Goal: Task Accomplishment & Management: Complete application form

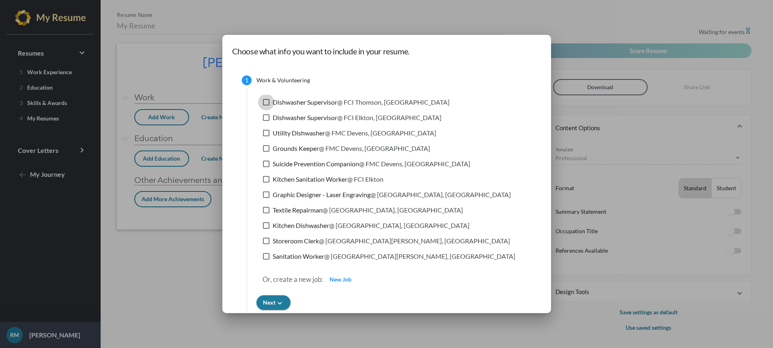
click at [263, 101] on div at bounding box center [266, 102] width 6 height 6
click at [266, 106] on input "Dishwasher Supervisor @ FCI Thomson, IL" at bounding box center [266, 106] width 0 height 0
checkbox input "true"
click at [263, 114] on label "Dishwasher Supervisor @ FCI Elkton, OH" at bounding box center [352, 118] width 179 height 10
click at [266, 121] on input "Dishwasher Supervisor @ FCI Elkton, OH" at bounding box center [266, 121] width 0 height 0
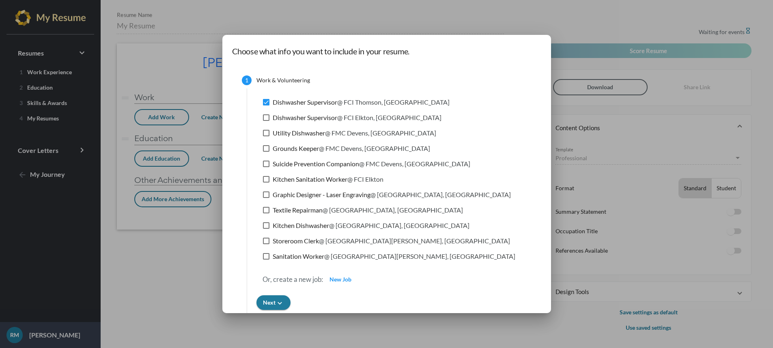
checkbox input "true"
click at [263, 134] on div at bounding box center [266, 133] width 6 height 6
click at [266, 136] on input "Utility Dishwasher @ FMC Devens, MA" at bounding box center [266, 136] width 0 height 0
checkbox input "true"
click at [263, 148] on div at bounding box center [266, 148] width 6 height 6
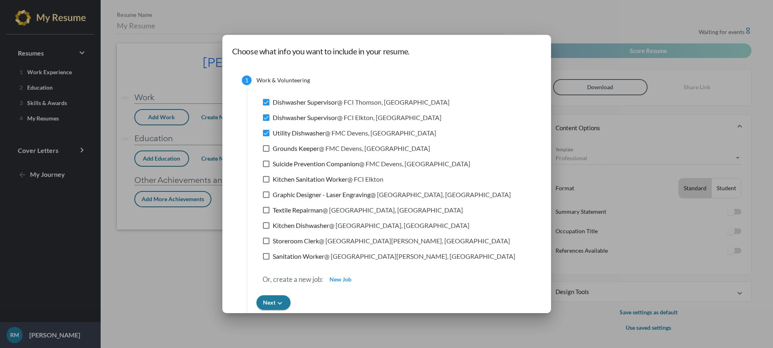
click at [266, 152] on input "Grounds Keeper @ FMC Devens, MA" at bounding box center [266, 152] width 0 height 0
checkbox input "true"
click at [263, 165] on div at bounding box center [266, 164] width 6 height 6
click at [266, 167] on input "Suicide Prevention Companion @ FMC Devens, MA" at bounding box center [266, 167] width 0 height 0
checkbox input "true"
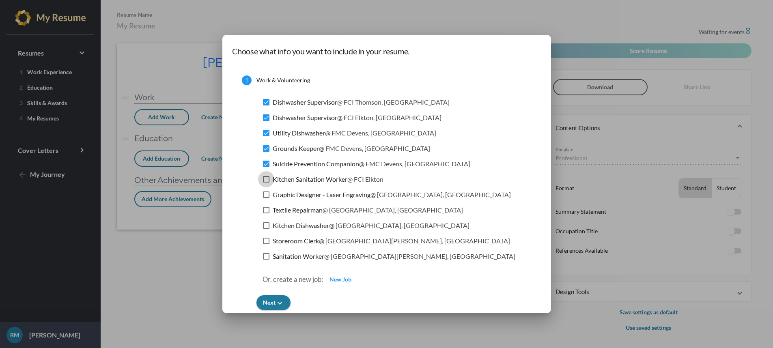
click at [263, 183] on label "Kitchen Sanitation Worker @ FCI Elkton" at bounding box center [323, 180] width 121 height 10
click at [266, 183] on input "Kitchen Sanitation Worker @ FCI Elkton" at bounding box center [266, 183] width 0 height 0
checkbox input "true"
click at [263, 194] on div at bounding box center [266, 195] width 6 height 6
click at [266, 198] on input "Graphic Designer - Laser Engraving @ USDB Fort Leavenworth, KS" at bounding box center [266, 198] width 0 height 0
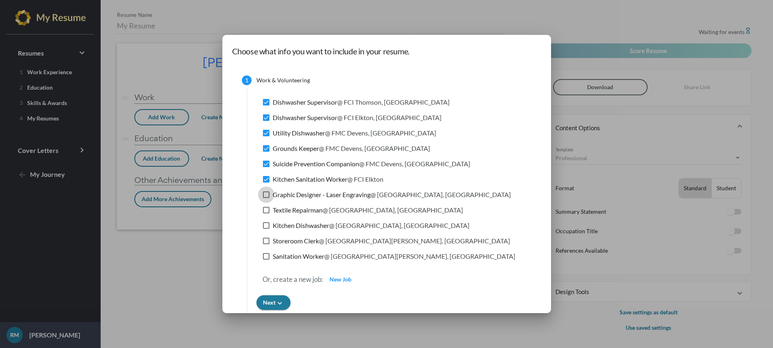
checkbox input "true"
click at [263, 208] on div at bounding box center [266, 210] width 6 height 6
click at [266, 214] on input "Textile Repairman @ USDB Fort Leavenworth, KS" at bounding box center [266, 214] width 0 height 0
checkbox input "true"
click at [263, 229] on label "Kitchen Dishwasher @ USDB Fort Leavenworth, KS" at bounding box center [366, 226] width 207 height 10
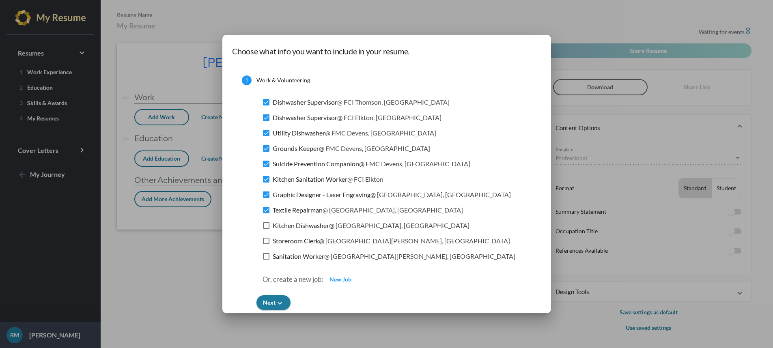
click at [266, 229] on input "Kitchen Dishwasher @ USDB Fort Leavenworth, KS" at bounding box center [266, 229] width 0 height 0
checkbox input "true"
click at [263, 239] on div at bounding box center [266, 241] width 6 height 6
click at [266, 244] on input "Storeroom Clerk @ MCB Camp Lejeune, NC" at bounding box center [266, 244] width 0 height 0
checkbox input "true"
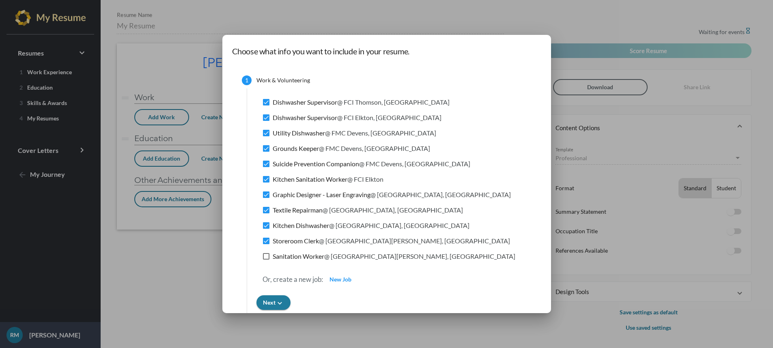
click at [263, 254] on div at bounding box center [266, 256] width 6 height 6
click at [266, 260] on input "Sanitation Worker @ MCB Camp Lejeune, NC" at bounding box center [266, 260] width 0 height 0
checkbox input "true"
click at [267, 299] on span "Next keyboard_arrow_down" at bounding box center [273, 302] width 21 height 7
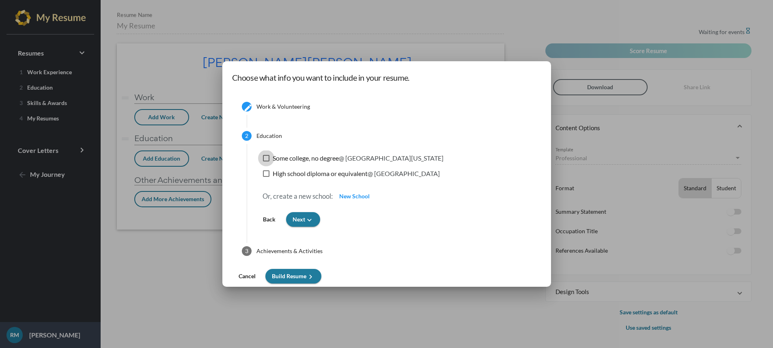
click at [266, 159] on div at bounding box center [266, 158] width 6 height 6
click at [266, 162] on input "Some college, no degree @ Central Texas College" at bounding box center [266, 162] width 0 height 0
checkbox input "true"
click at [264, 172] on div at bounding box center [266, 173] width 6 height 6
click at [266, 177] on input "High school diploma or equivalent @ Alpena High School" at bounding box center [266, 177] width 0 height 0
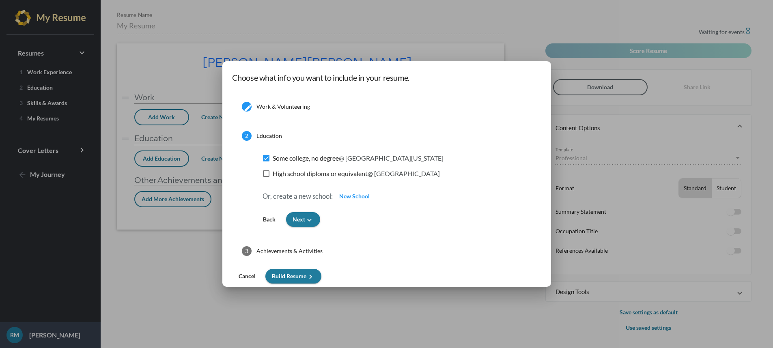
checkbox input "true"
click at [300, 222] on span "Next keyboard_arrow_down" at bounding box center [303, 219] width 21 height 7
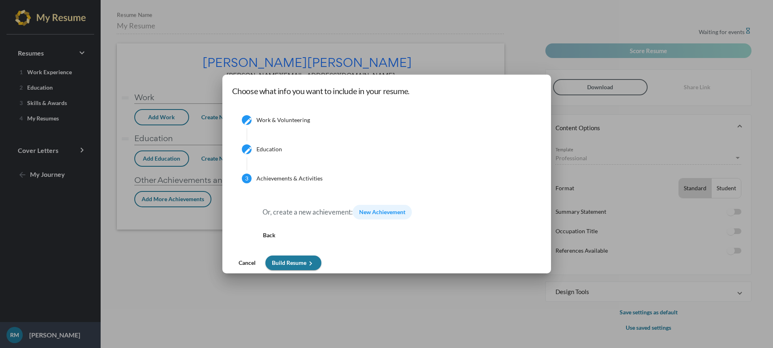
click at [369, 214] on span "New Achievement" at bounding box center [382, 212] width 46 height 7
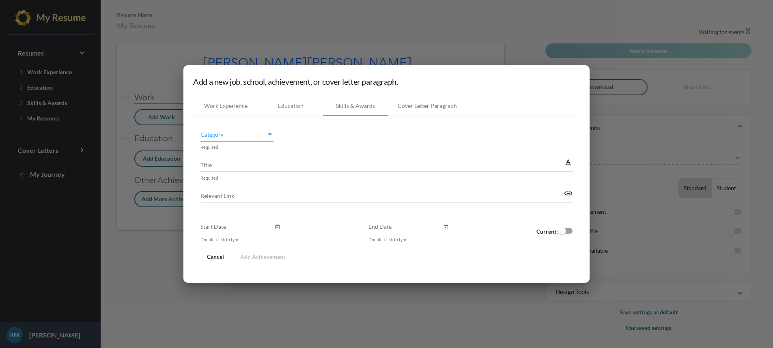
click at [268, 135] on div "Category" at bounding box center [270, 135] width 4 height 2
click at [297, 143] on div at bounding box center [386, 174] width 773 height 348
click at [294, 110] on div "Education" at bounding box center [290, 105] width 65 height 19
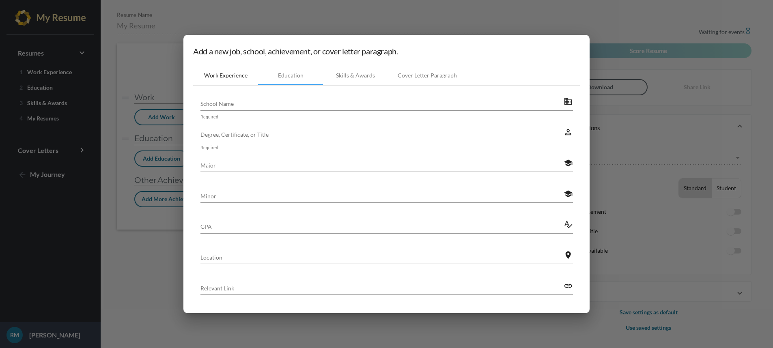
click at [238, 79] on div "Work Experience" at bounding box center [225, 75] width 43 height 8
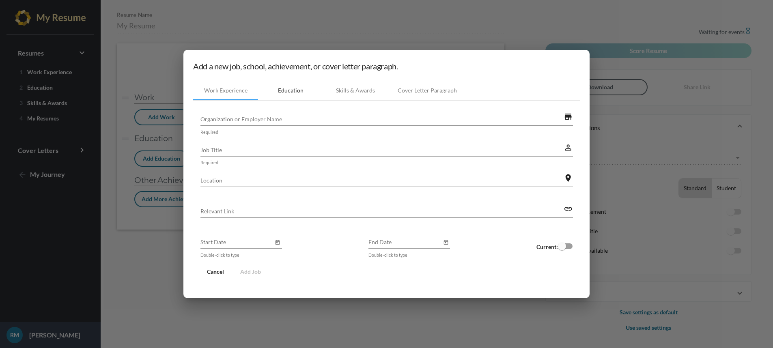
click at [288, 88] on div "Education" at bounding box center [291, 90] width 26 height 8
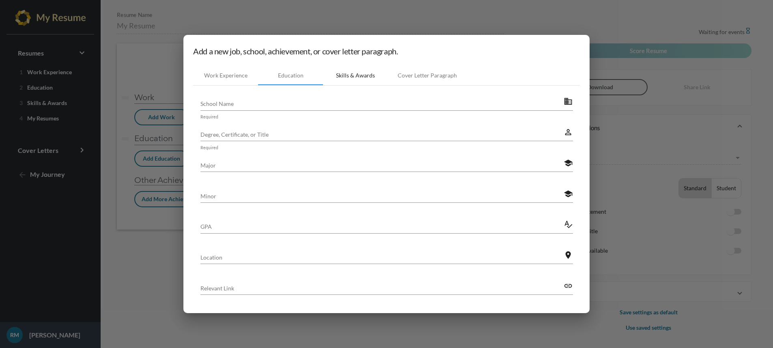
click at [352, 74] on div "Skills & Awards" at bounding box center [355, 75] width 39 height 8
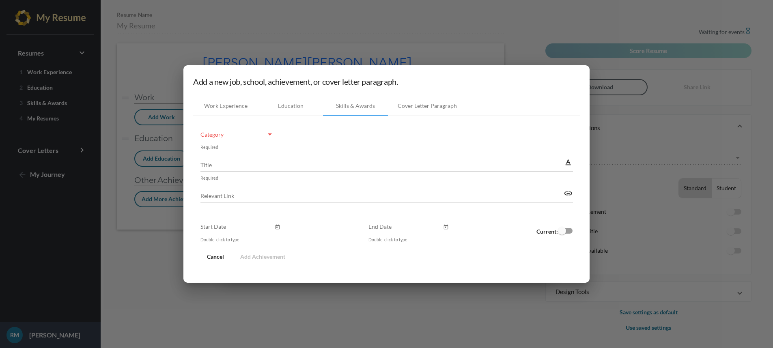
click at [257, 167] on input "Title" at bounding box center [382, 165] width 363 height 9
click at [298, 134] on div "Category Category Required" at bounding box center [387, 135] width 373 height 25
click at [221, 255] on span "Cancel" at bounding box center [215, 256] width 17 height 7
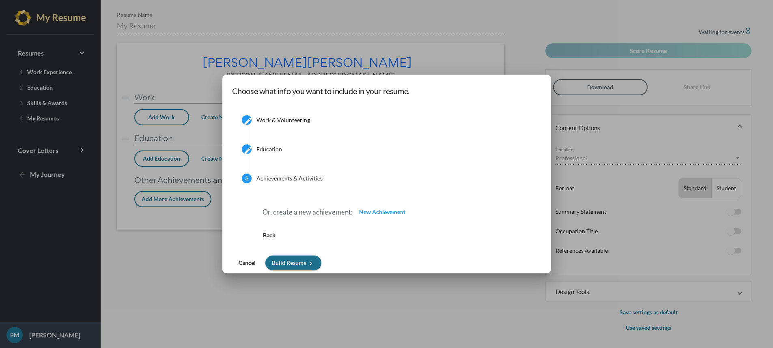
click at [283, 263] on span "Build Resume keyboard_arrow_right" at bounding box center [293, 262] width 43 height 7
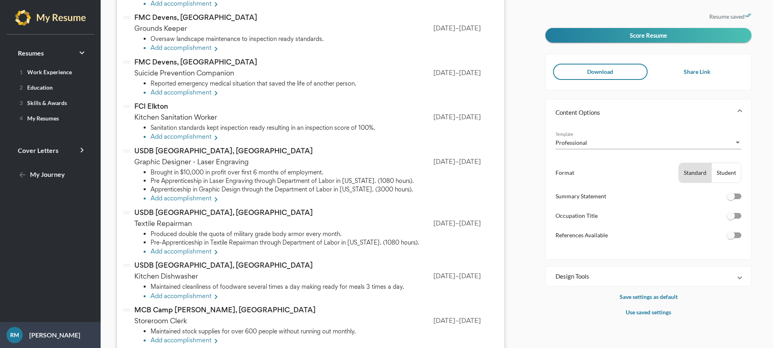
scroll to position [216, 0]
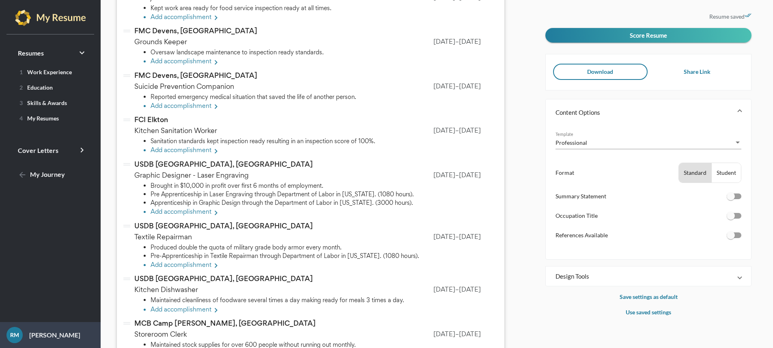
click at [740, 110] on span at bounding box center [739, 112] width 3 height 8
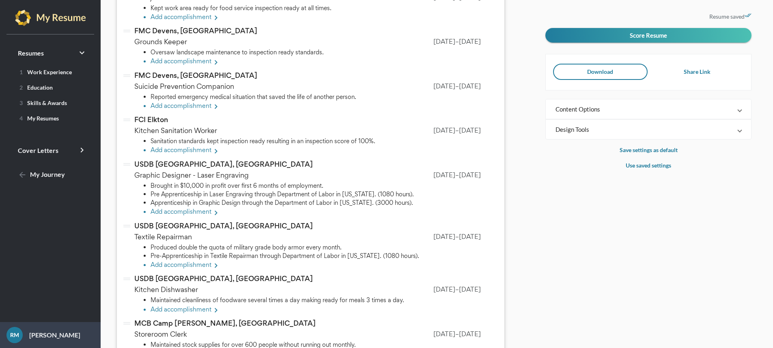
click at [740, 110] on span at bounding box center [739, 109] width 3 height 8
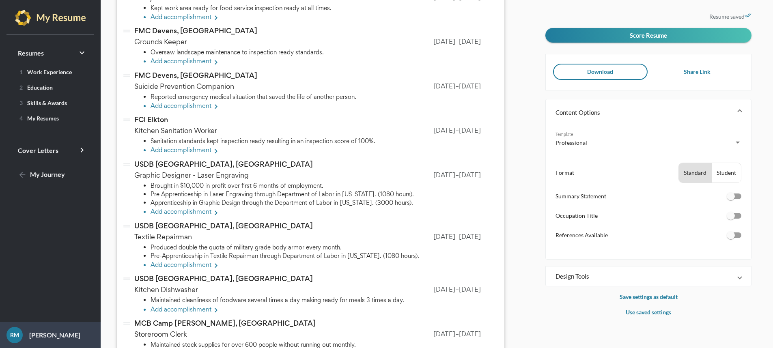
click at [742, 142] on div "Professional Template Format Standard Student Summary Statement Occupation Titl…" at bounding box center [648, 192] width 205 height 134
click at [738, 144] on div "Template" at bounding box center [738, 143] width 4 height 2
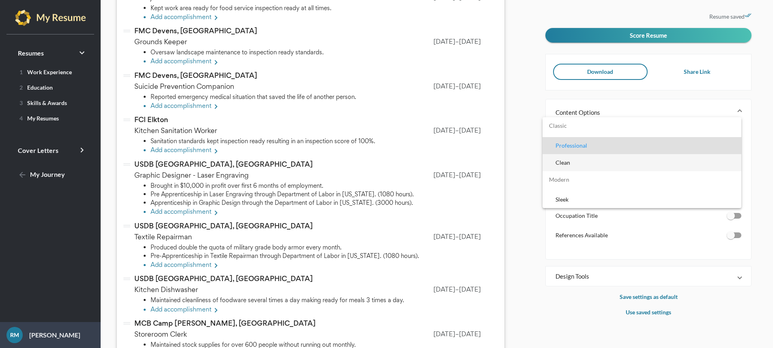
click at [649, 158] on span "Clean" at bounding box center [645, 162] width 179 height 17
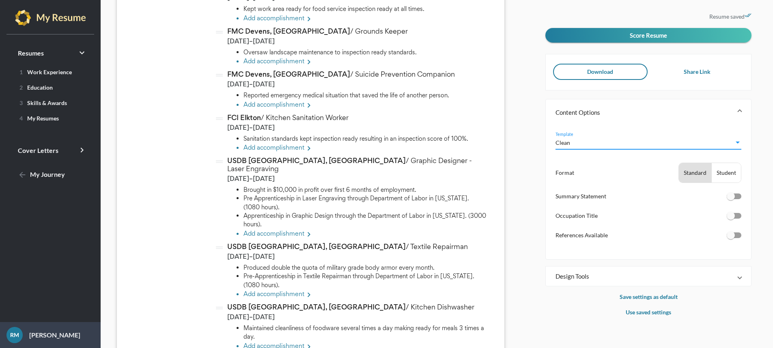
click at [737, 142] on div "Template" at bounding box center [738, 143] width 4 height 2
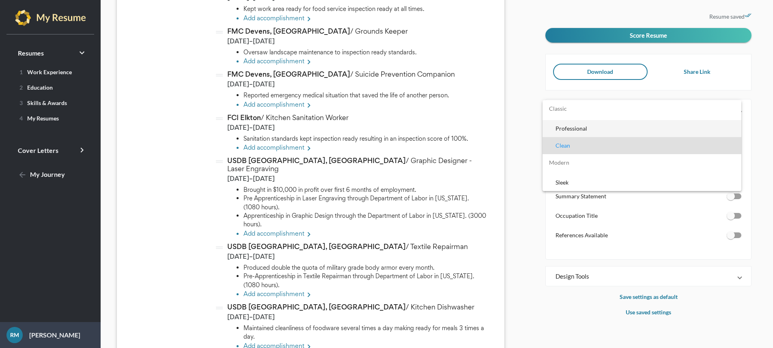
click at [599, 130] on span "Professional" at bounding box center [645, 128] width 179 height 17
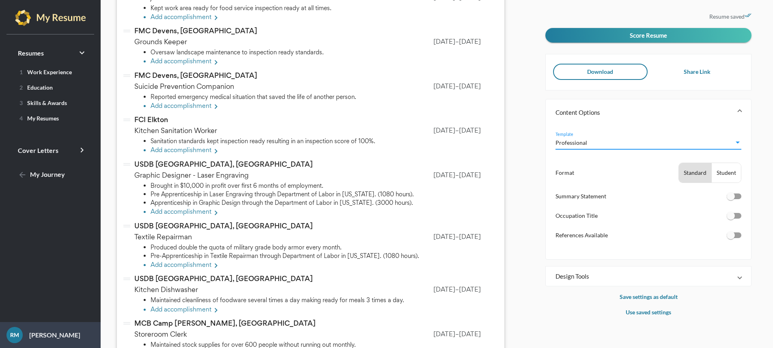
click at [715, 173] on div "Student" at bounding box center [726, 172] width 29 height 19
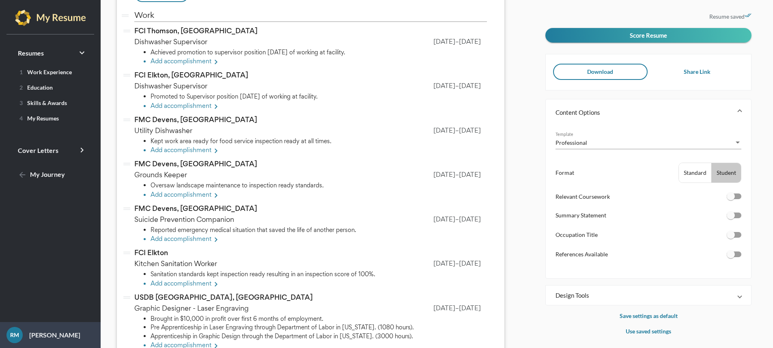
scroll to position [349, 0]
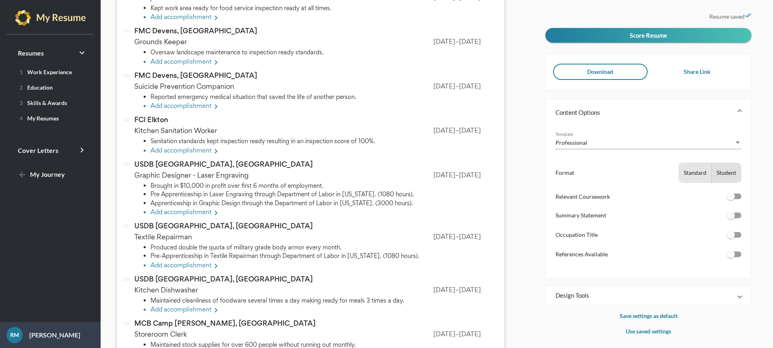
click at [697, 176] on div "Standard" at bounding box center [695, 172] width 32 height 19
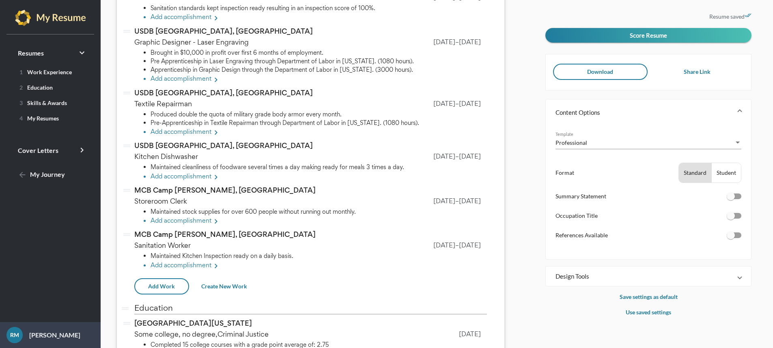
click at [717, 174] on div "Student" at bounding box center [726, 172] width 29 height 19
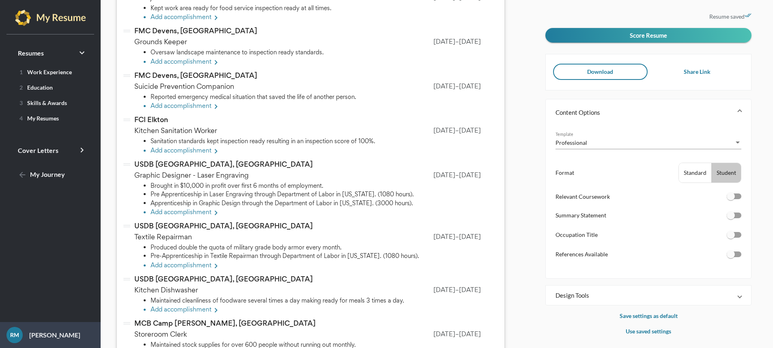
scroll to position [482, 0]
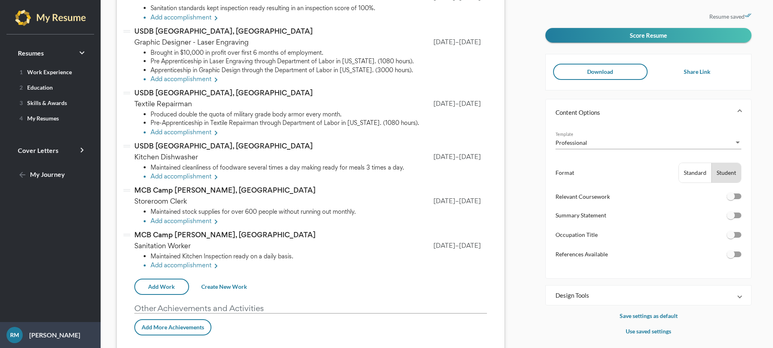
click at [700, 177] on div "Standard" at bounding box center [695, 172] width 32 height 19
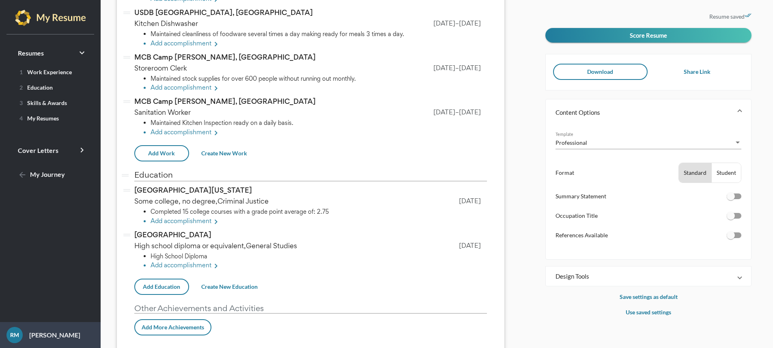
click at [721, 175] on div "Student" at bounding box center [726, 172] width 29 height 19
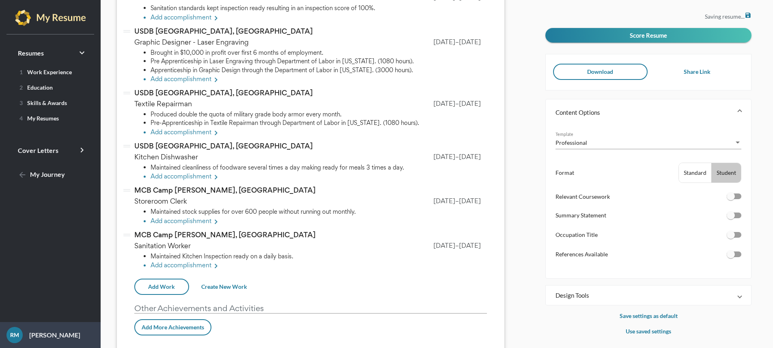
scroll to position [540, 0]
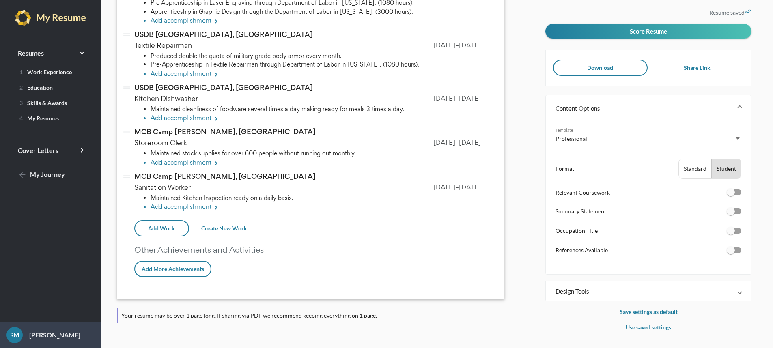
click at [698, 175] on div "Standard" at bounding box center [695, 168] width 32 height 19
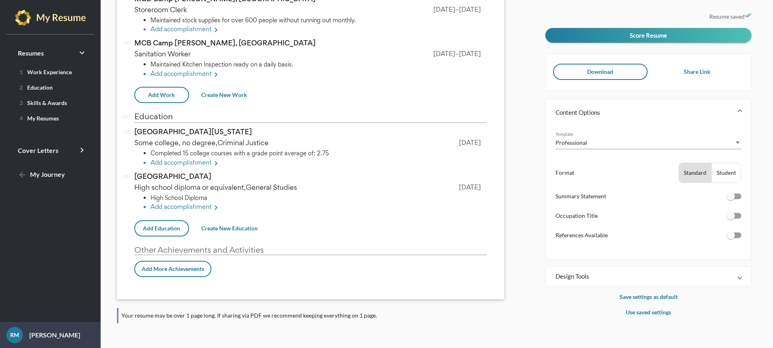
click at [718, 167] on div "Student" at bounding box center [726, 172] width 29 height 19
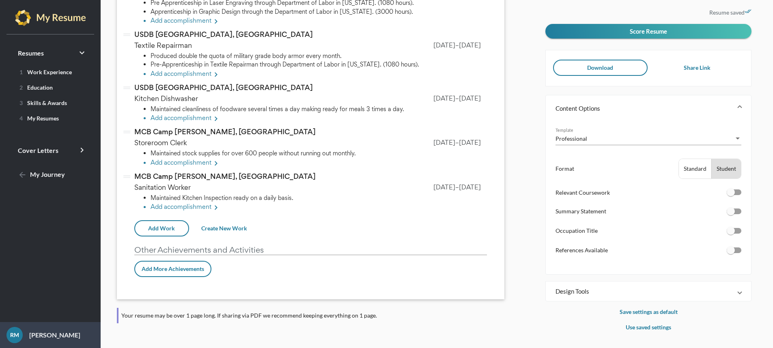
click at [702, 170] on div "Standard" at bounding box center [695, 168] width 32 height 19
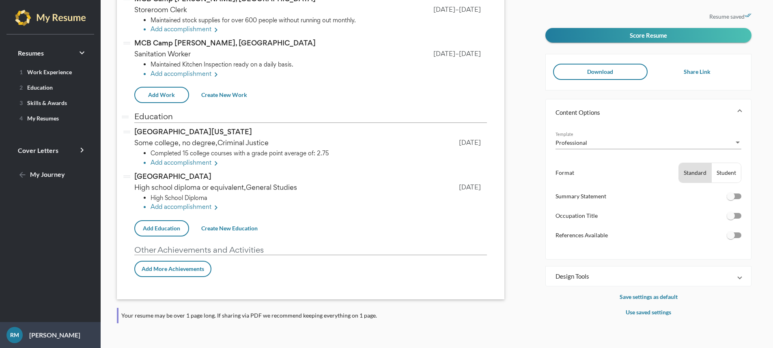
click at [721, 175] on div "Student" at bounding box center [726, 172] width 29 height 19
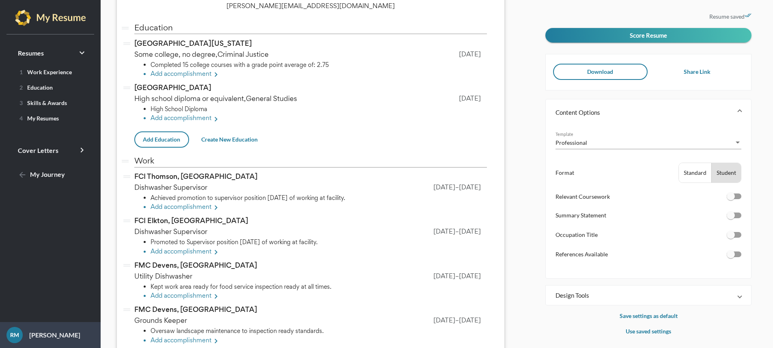
scroll to position [53, 0]
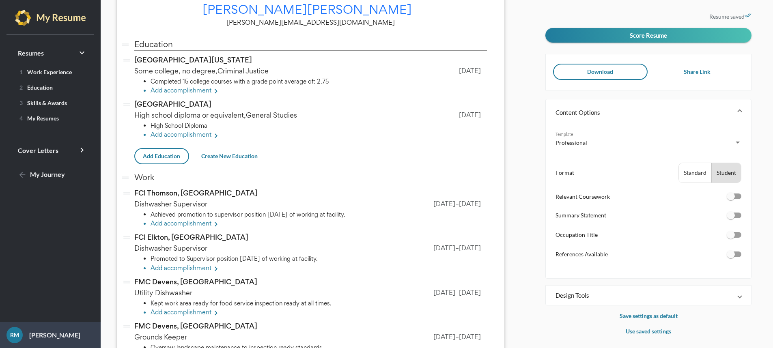
click at [697, 174] on div "Standard" at bounding box center [695, 172] width 32 height 19
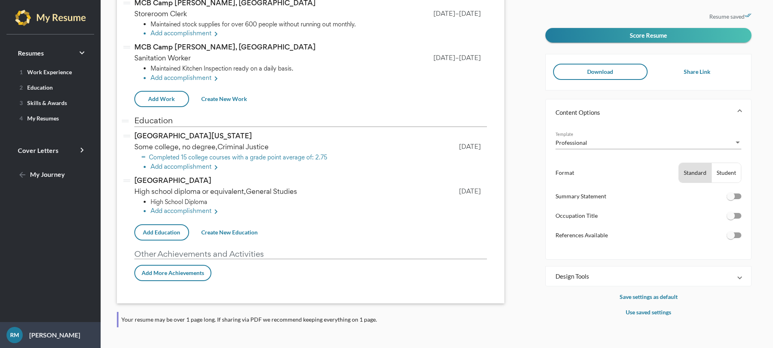
scroll to position [540, 0]
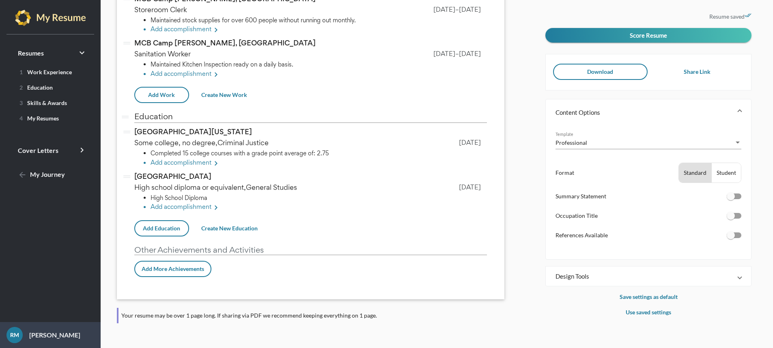
click at [734, 196] on div at bounding box center [731, 196] width 8 height 8
click at [731, 199] on input "checkbox" at bounding box center [731, 199] width 0 height 0
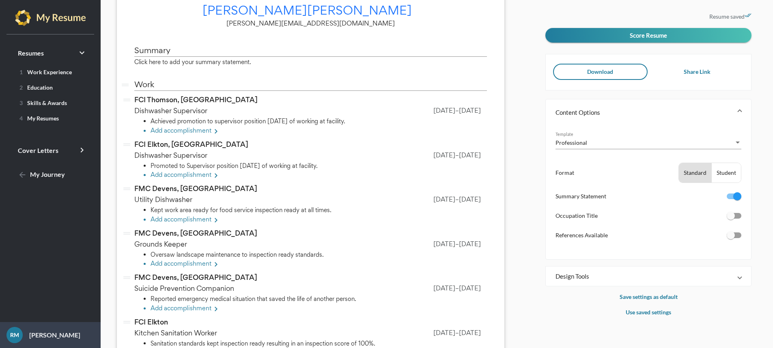
scroll to position [0, 0]
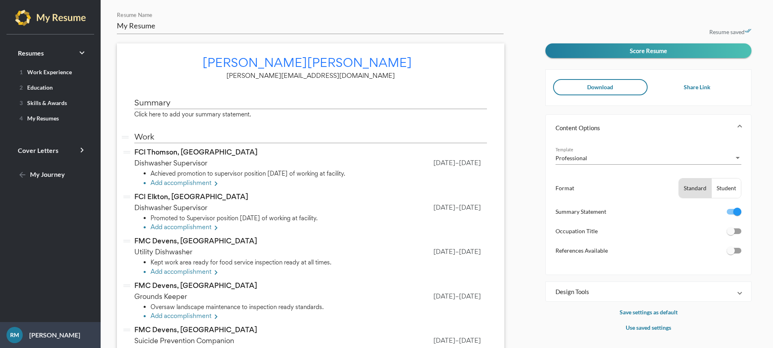
click at [729, 211] on div at bounding box center [734, 212] width 15 height 6
click at [731, 215] on input "checkbox" at bounding box center [731, 215] width 0 height 0
checkbox input "false"
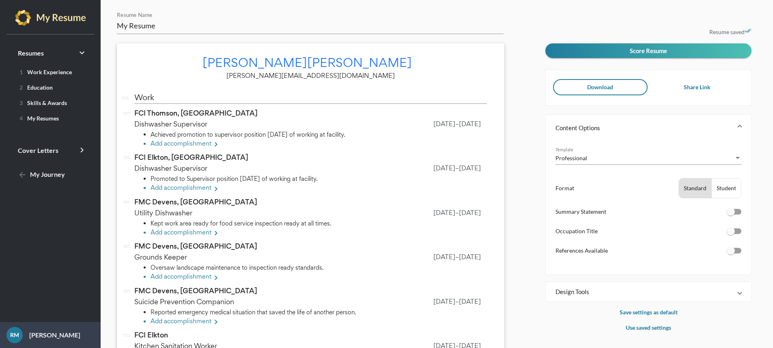
click at [738, 250] on div at bounding box center [734, 251] width 15 height 6
click at [731, 254] on input "checkbox" at bounding box center [731, 254] width 0 height 0
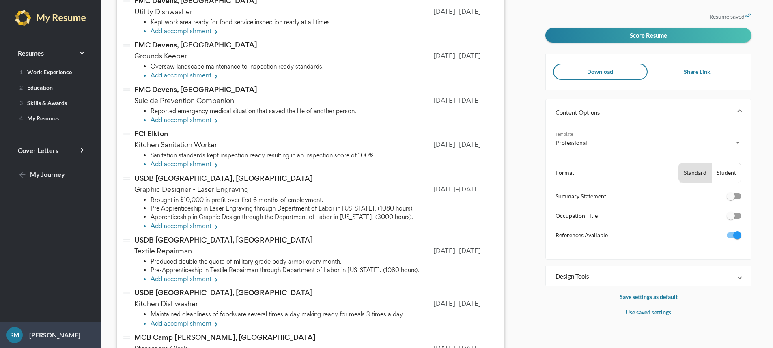
scroll to position [70, 0]
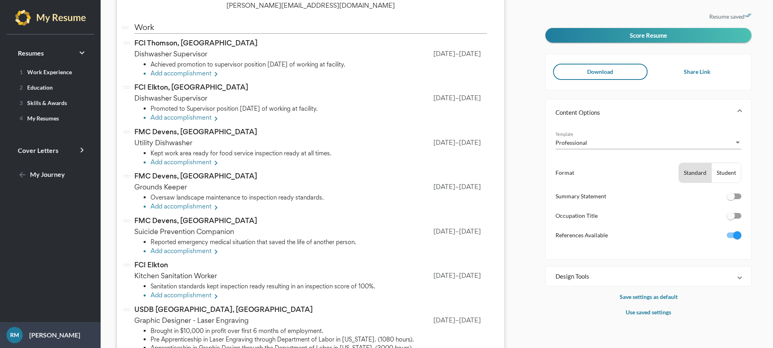
click at [735, 277] on span "Design Tools" at bounding box center [647, 276] width 183 height 8
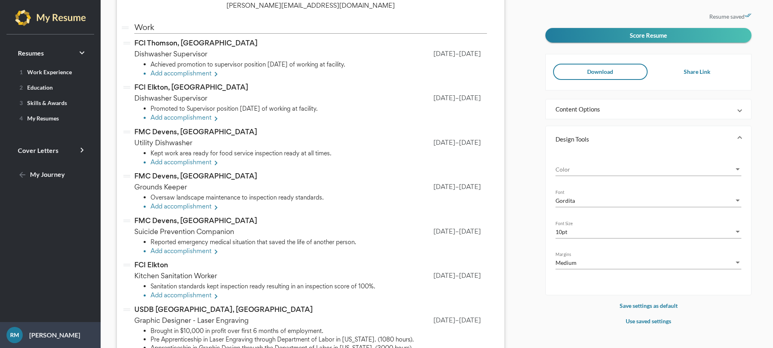
click at [738, 170] on div "Color" at bounding box center [738, 169] width 4 height 2
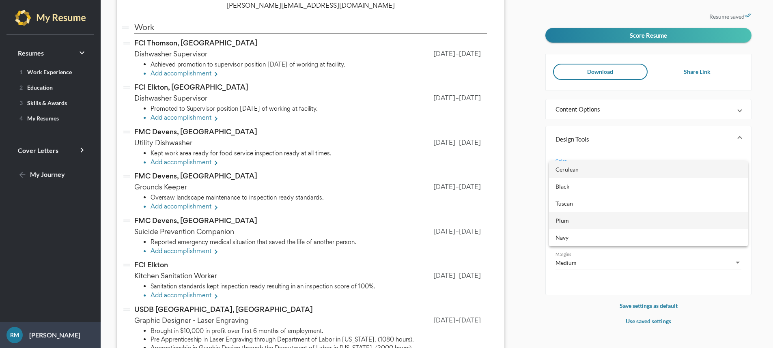
click at [605, 226] on span "Plum" at bounding box center [649, 220] width 186 height 17
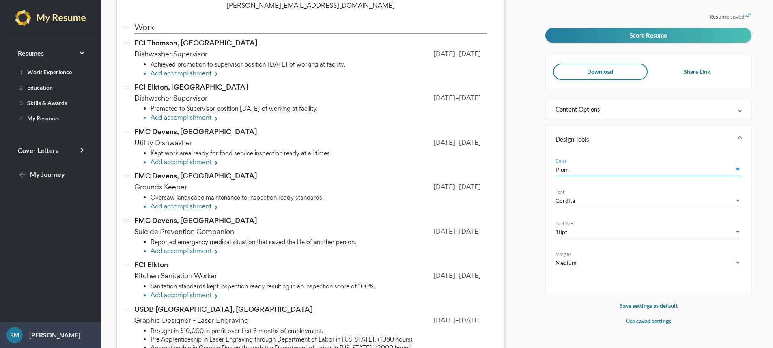
click at [736, 171] on div "Color" at bounding box center [737, 169] width 7 height 9
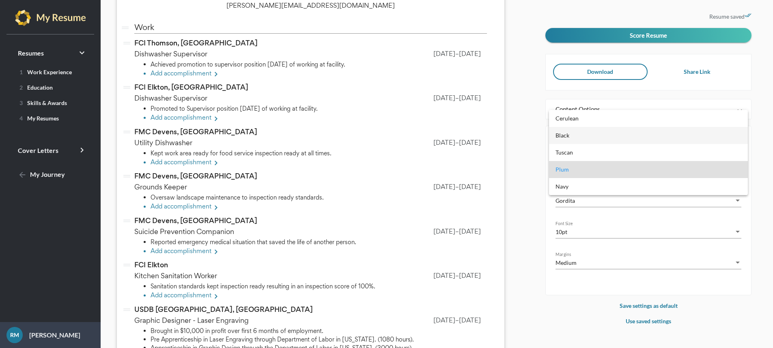
click at [614, 138] on span "Black" at bounding box center [649, 135] width 186 height 17
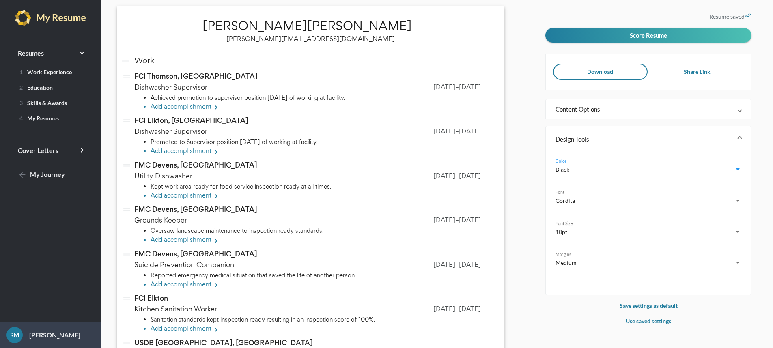
scroll to position [0, 0]
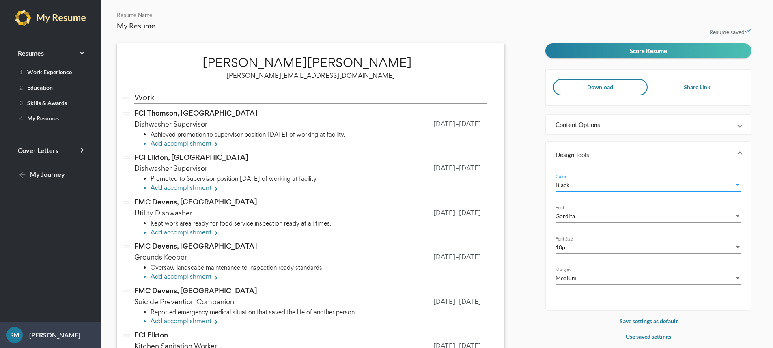
click at [739, 218] on div "Font" at bounding box center [737, 216] width 7 height 9
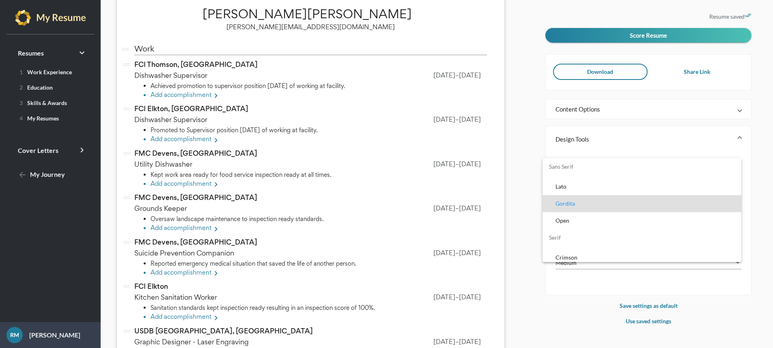
click at [632, 207] on span "Gordita" at bounding box center [645, 203] width 179 height 17
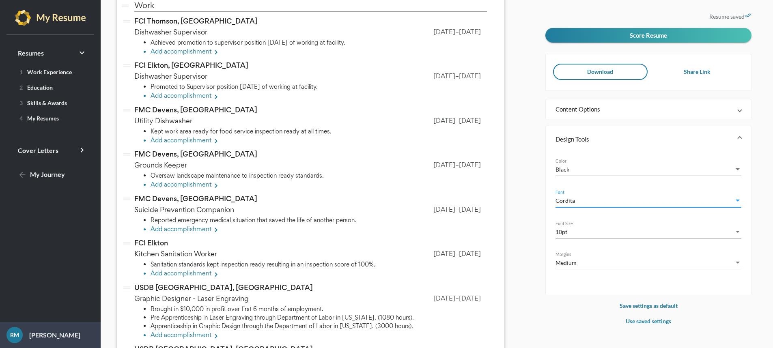
scroll to position [146, 0]
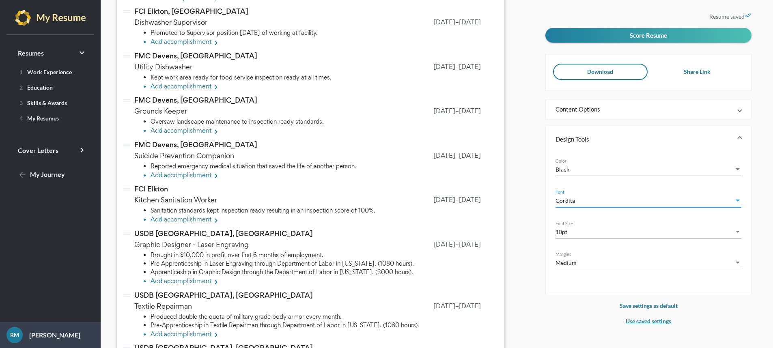
click at [641, 320] on p "Use saved settings" at bounding box center [649, 322] width 206 height 10
checkbox input "false"
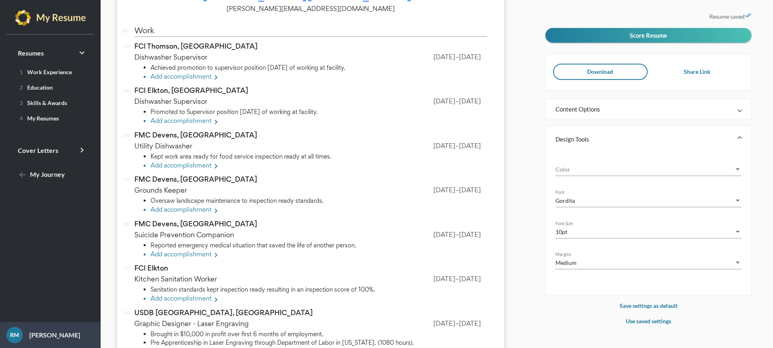
scroll to position [0, 0]
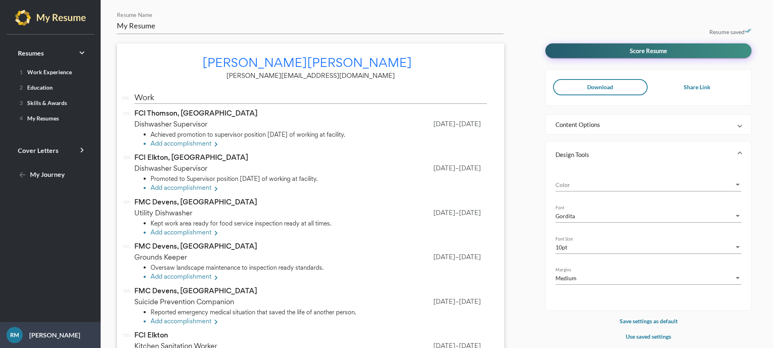
click at [619, 52] on button "Score Resume" at bounding box center [649, 50] width 206 height 15
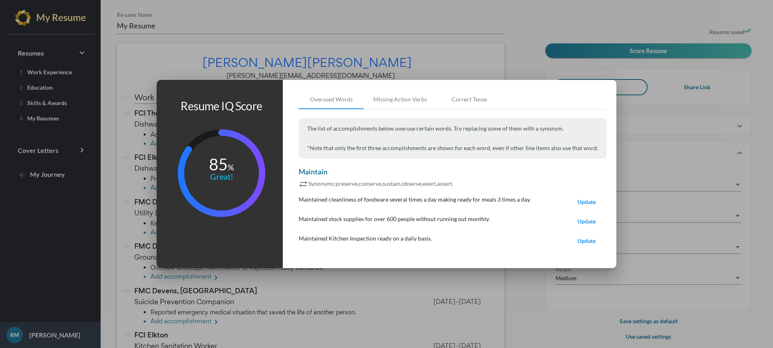
click at [581, 203] on span "Update" at bounding box center [587, 201] width 18 height 7
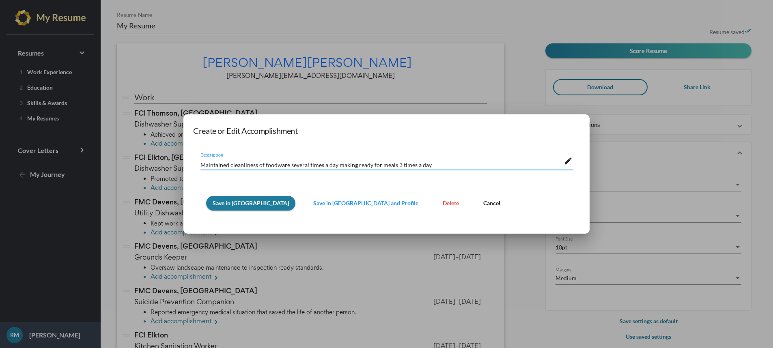
drag, startPoint x: 227, startPoint y: 167, endPoint x: 200, endPoint y: 165, distance: 27.7
click at [201, 165] on textarea "Maintained cleanliness of foodware several times a day making ready for meals 3…" at bounding box center [382, 164] width 363 height 9
type textarea "Preserved cleanliness of foodware several times a day making ready for meals 3 …"
click at [246, 207] on span "Save in Resume" at bounding box center [251, 203] width 76 height 7
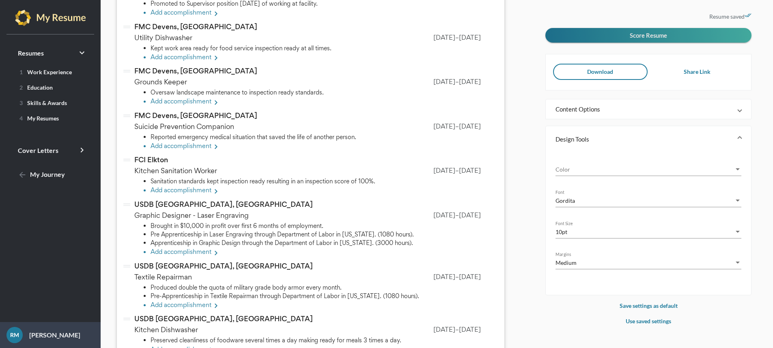
scroll to position [97, 0]
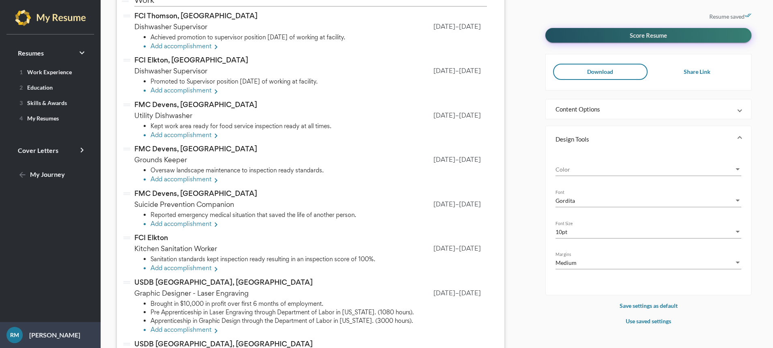
click at [666, 34] on span "Score Resume" at bounding box center [648, 35] width 37 height 7
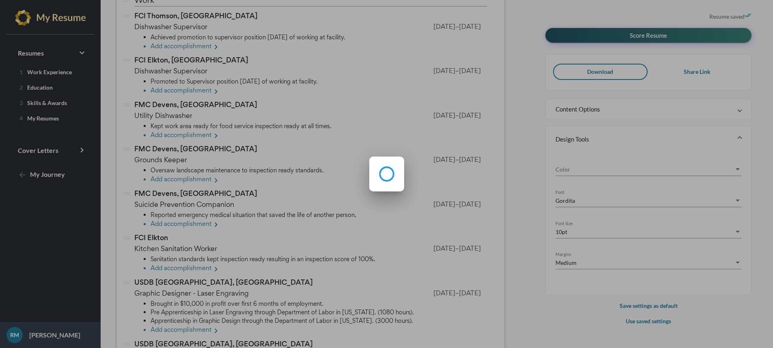
scroll to position [0, 0]
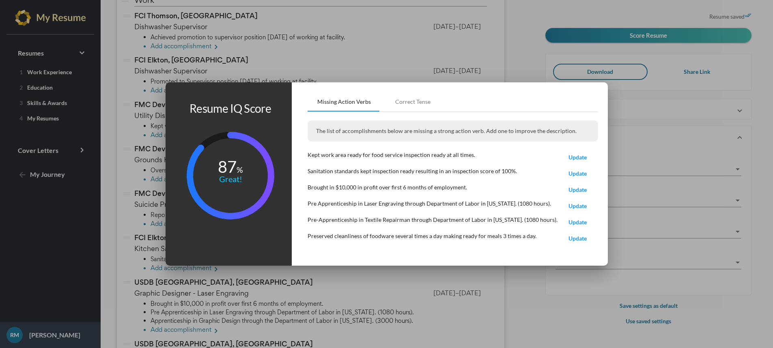
click at [362, 102] on div "Missing Action Verbs" at bounding box center [344, 102] width 54 height 8
click at [576, 158] on span "Update" at bounding box center [578, 157] width 18 height 7
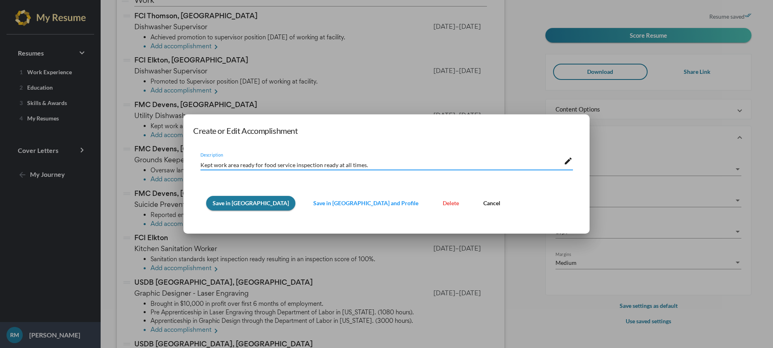
drag, startPoint x: 212, startPoint y: 166, endPoint x: 193, endPoint y: 166, distance: 19.5
click at [193, 166] on div "Kept work area ready for food service inspection ready at all times. Descriptio…" at bounding box center [386, 180] width 387 height 71
type textarea "Cleaned work area ready for food service inspection ready at all times."
click at [222, 205] on span "Save in Resume" at bounding box center [251, 203] width 76 height 7
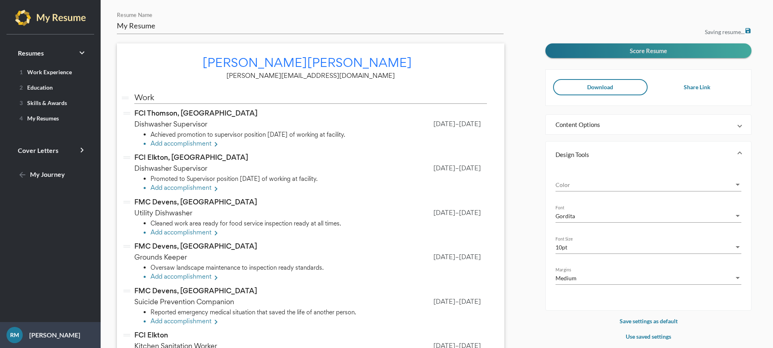
scroll to position [97, 0]
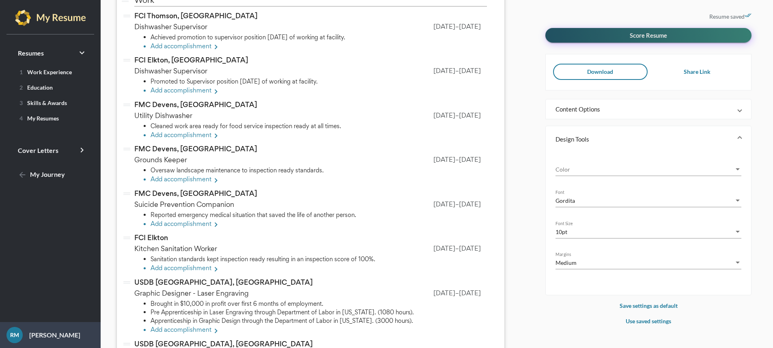
click at [637, 35] on span "Score Resume" at bounding box center [648, 35] width 37 height 7
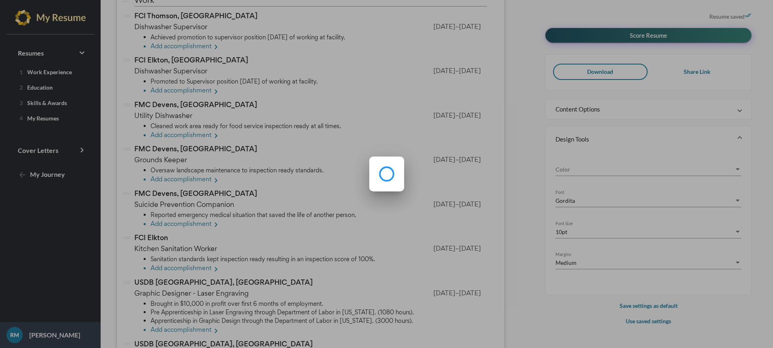
scroll to position [0, 0]
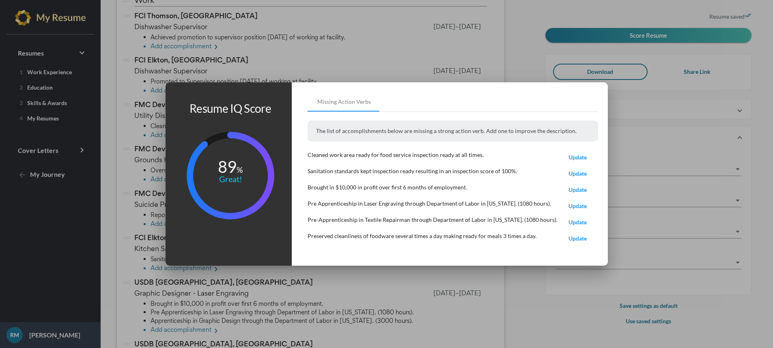
click at [567, 177] on button "Update" at bounding box center [578, 173] width 41 height 14
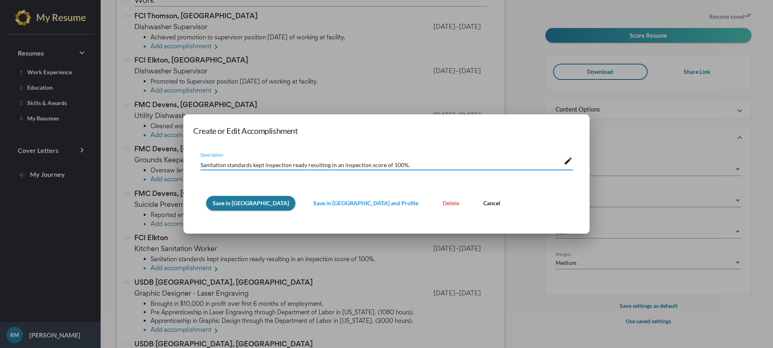
drag, startPoint x: 252, startPoint y: 165, endPoint x: 262, endPoint y: 165, distance: 9.7
click at [262, 165] on textarea "Sanitation standards kept inspection ready resulting in an inspection score of …" at bounding box center [382, 164] width 363 height 9
click at [323, 167] on textarea "Sanitation standards prepared at inspection ready resulting in an inspection sc…" at bounding box center [382, 164] width 363 height 9
type textarea "Sanitation standards prepared at inspection ready status resulting in an inspec…"
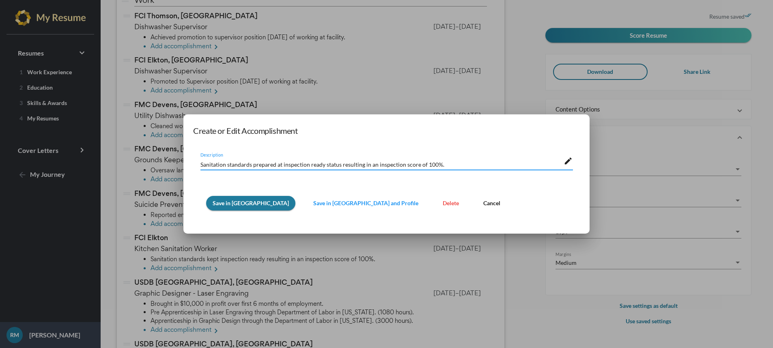
click at [234, 207] on button "Save in Resume" at bounding box center [250, 203] width 89 height 15
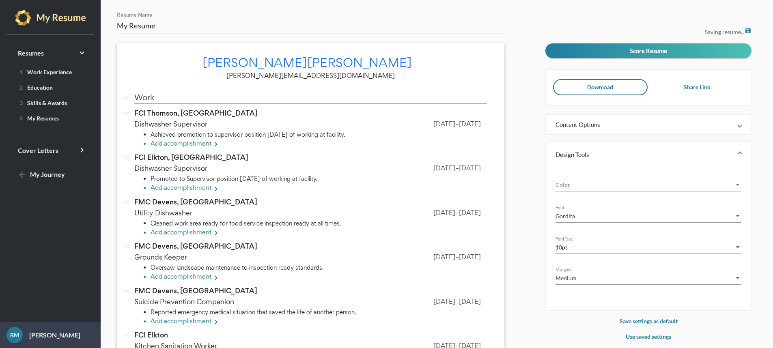
scroll to position [97, 0]
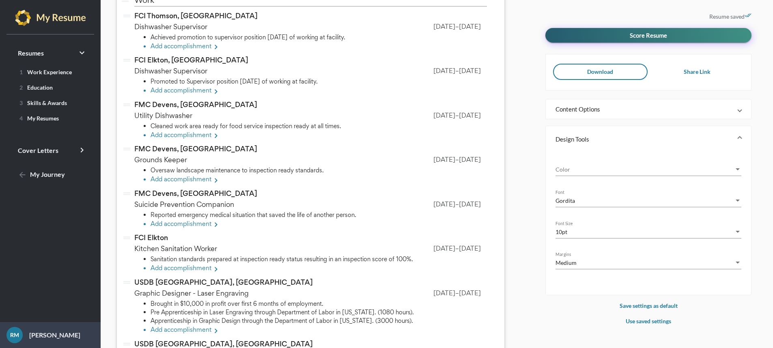
click at [629, 36] on button "Score Resume" at bounding box center [649, 35] width 206 height 15
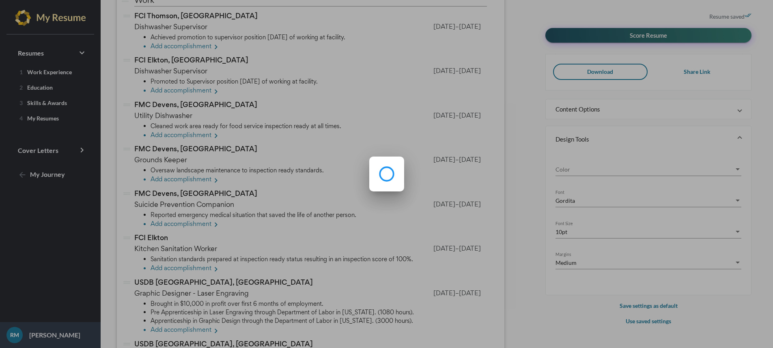
scroll to position [0, 0]
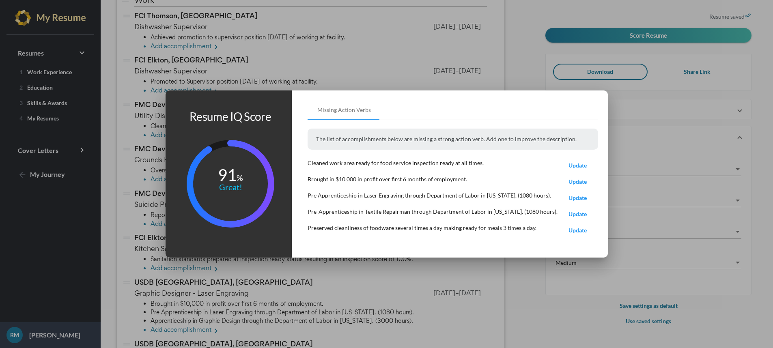
click at [569, 198] on span "Update" at bounding box center [578, 197] width 18 height 7
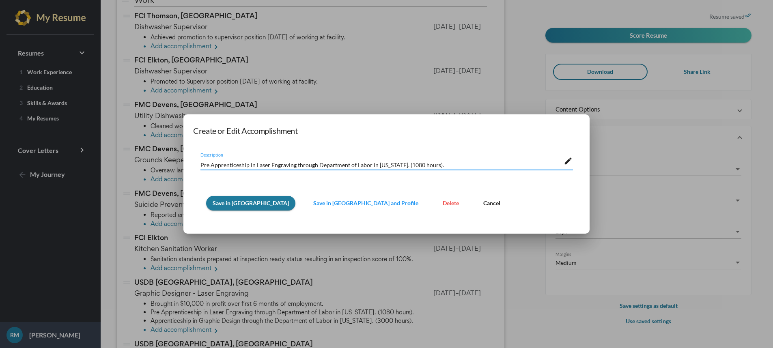
scroll to position [0, 0]
click at [201, 166] on textarea "Pre Apprenticeship in Laser Engraving through Department of Labor in Kansas. (1…" at bounding box center [382, 164] width 363 height 9
type textarea "Earned Pre Apprenticeship in Laser Engraving through Department of Labor in Kan…"
click at [220, 203] on span "Save in Resume" at bounding box center [251, 203] width 76 height 7
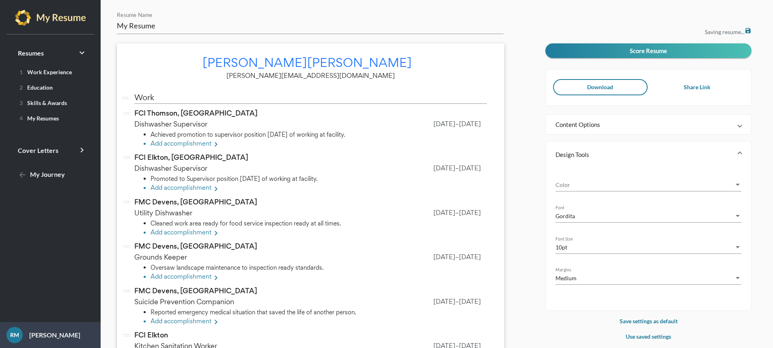
scroll to position [97, 0]
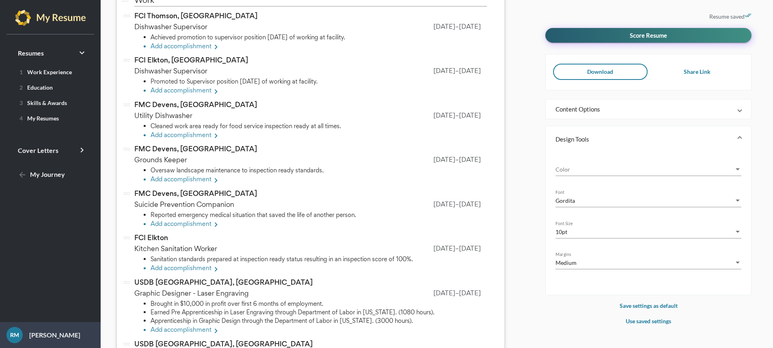
click at [632, 34] on span "Score Resume" at bounding box center [648, 35] width 37 height 7
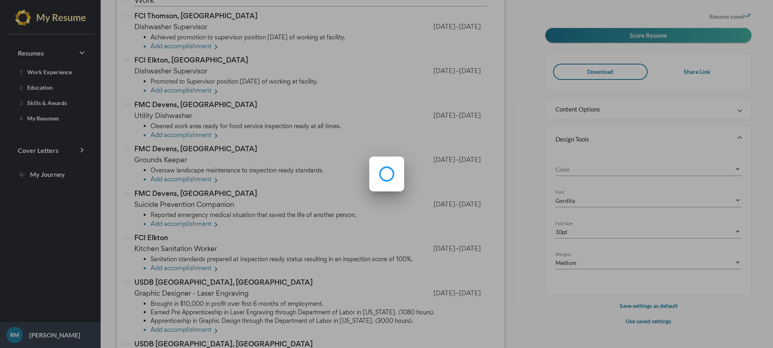
scroll to position [0, 0]
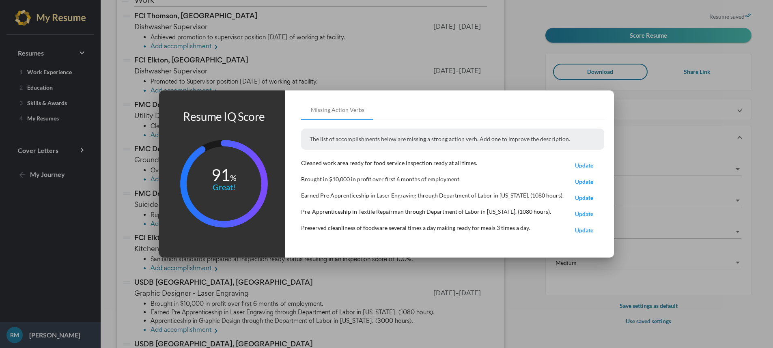
click at [580, 217] on span "Update" at bounding box center [584, 214] width 18 height 7
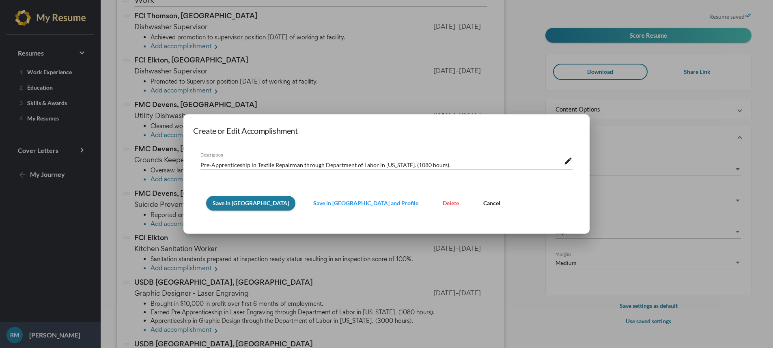
scroll to position [0, 0]
click at [201, 164] on textarea "Pre-Apprenticeship in Textile Repairman through Department of Labor in Kansas. …" at bounding box center [382, 164] width 363 height 9
type textarea "Achieved Pre-Apprenticeship in Textile Repairman through Department of Labor in…"
click at [239, 208] on button "Save in Resume" at bounding box center [250, 203] width 89 height 15
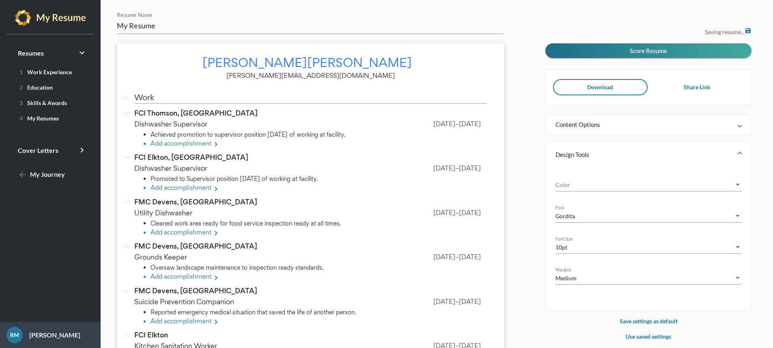
scroll to position [97, 0]
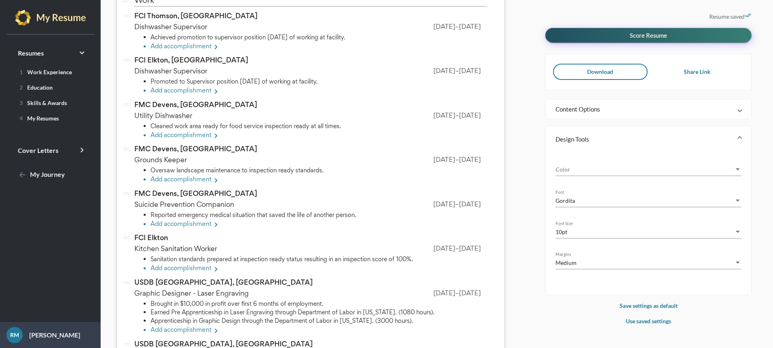
click at [651, 40] on button "Score Resume" at bounding box center [649, 35] width 206 height 15
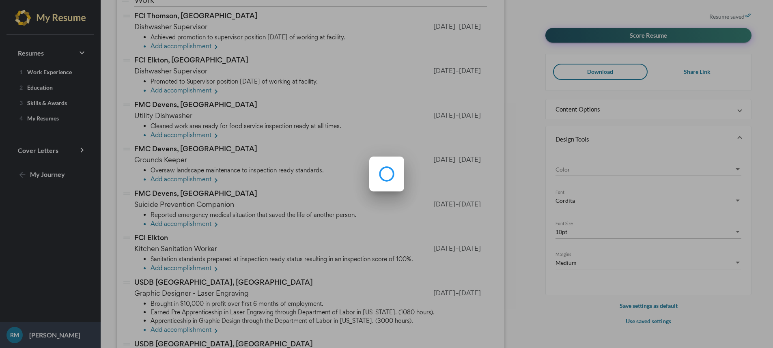
scroll to position [0, 0]
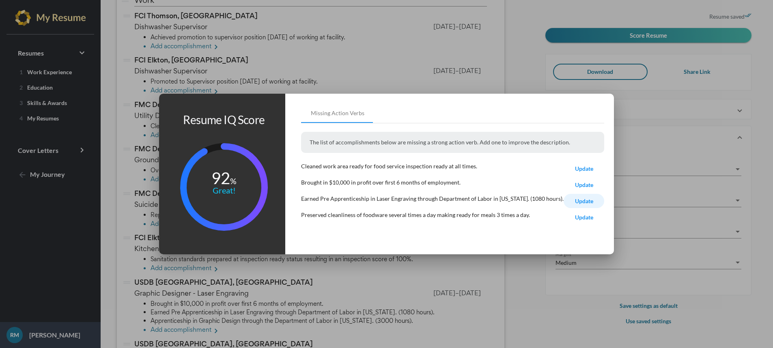
click at [575, 201] on span "Update" at bounding box center [584, 201] width 18 height 7
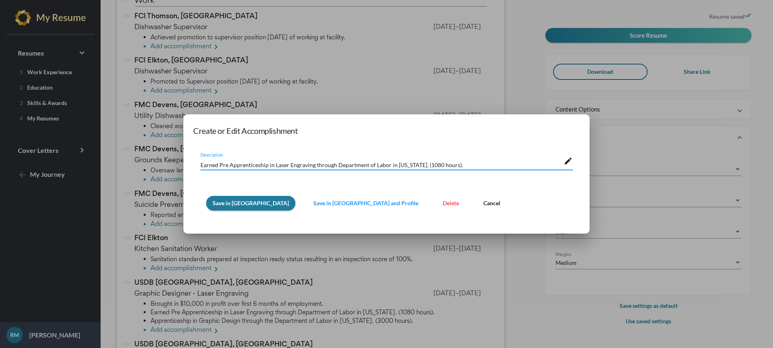
drag, startPoint x: 217, startPoint y: 165, endPoint x: 200, endPoint y: 167, distance: 17.5
click at [201, 167] on textarea "Earned Pre Apprenticeship in Laser Engraving through Department of Labor in Kan…" at bounding box center [382, 164] width 363 height 9
type textarea "Gained Pre Apprenticeship in Laser Engraving through Department of Labor in Kan…"
click at [217, 202] on span "Save in Resume" at bounding box center [251, 203] width 76 height 7
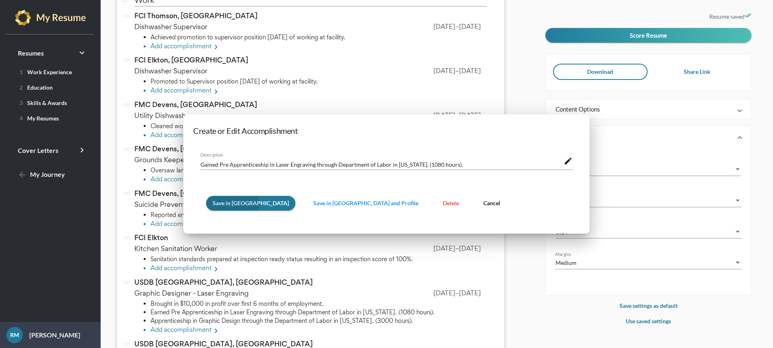
scroll to position [97, 0]
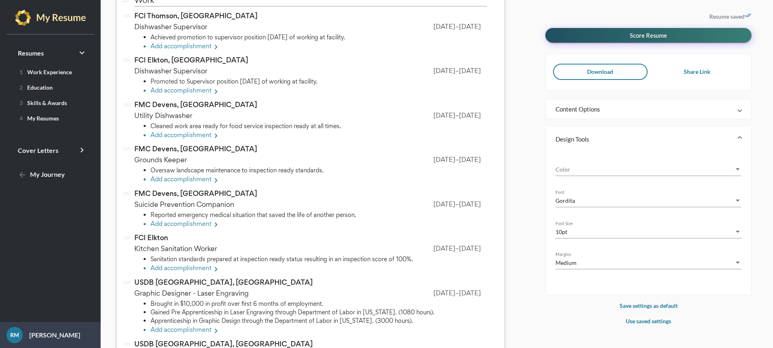
click at [654, 33] on span "Score Resume" at bounding box center [648, 35] width 37 height 7
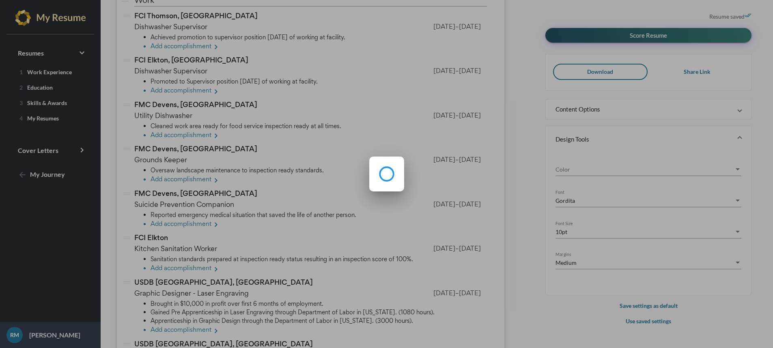
scroll to position [0, 0]
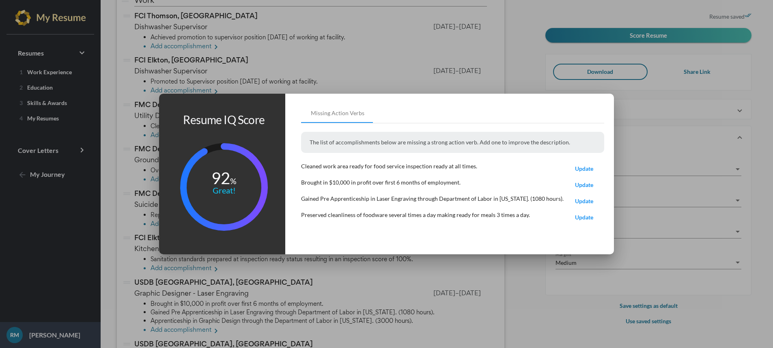
click at [582, 206] on button "Update" at bounding box center [584, 201] width 41 height 14
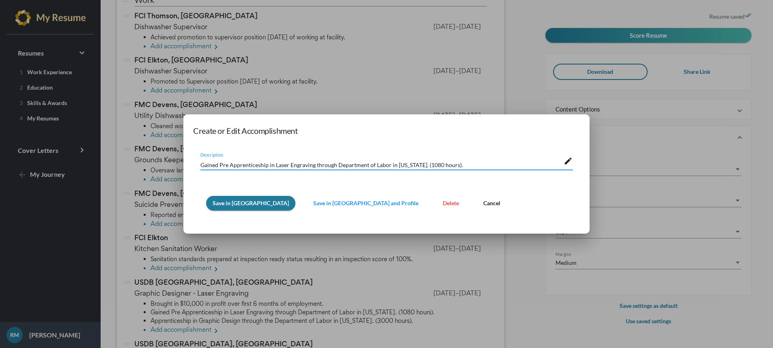
drag, startPoint x: 217, startPoint y: 166, endPoint x: 195, endPoint y: 166, distance: 21.9
click at [195, 166] on div "Gained Pre Apprenticeship in Laser Engraving through Department of Labor in Kan…" at bounding box center [386, 180] width 387 height 71
type textarea "Received Pre Apprenticeship in Laser Engraving through Department of Labor in K…"
click at [212, 209] on button "Save in Resume" at bounding box center [250, 203] width 89 height 15
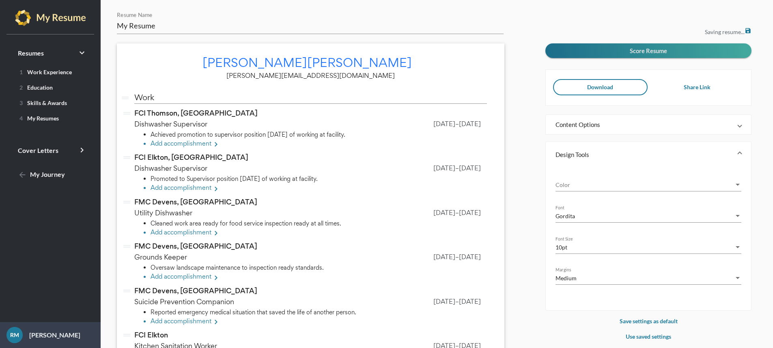
scroll to position [97, 0]
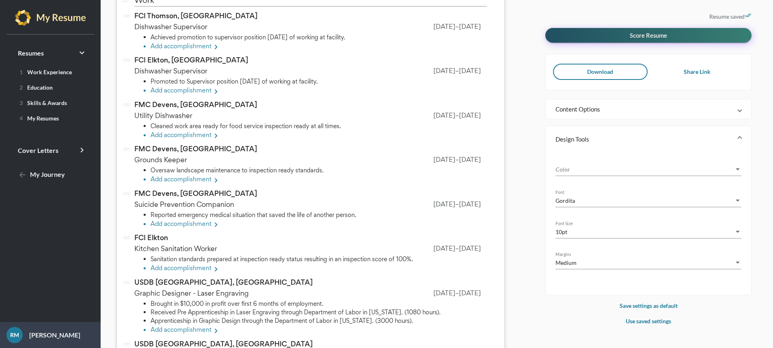
click at [630, 33] on span "Score Resume" at bounding box center [648, 35] width 37 height 7
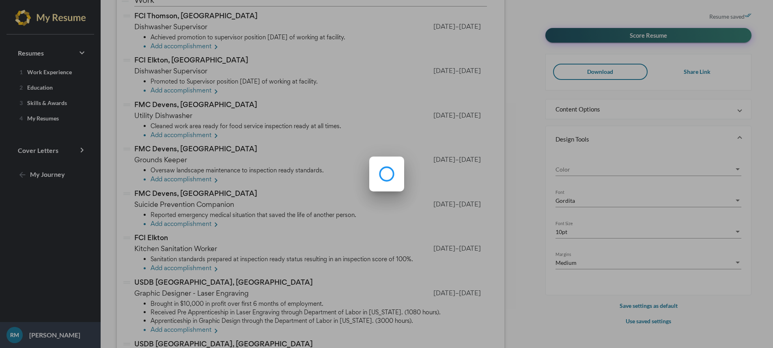
scroll to position [0, 0]
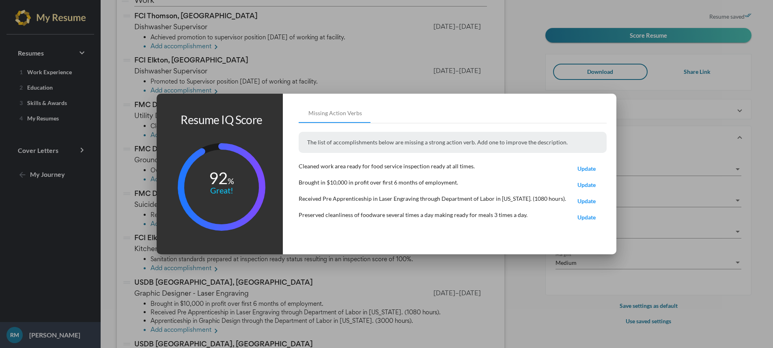
click at [583, 188] on button "Update" at bounding box center [586, 185] width 41 height 14
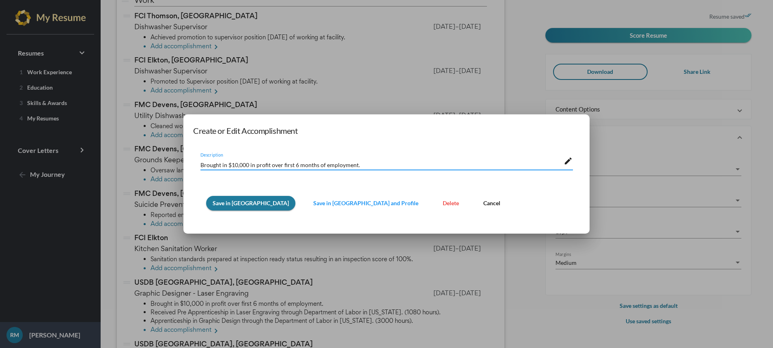
drag, startPoint x: 225, startPoint y: 166, endPoint x: 189, endPoint y: 155, distance: 37.6
click at [190, 163] on mat-dialog-container "Create or Edit Accomplishment Brought in $10,000 in profit over first 6 months …" at bounding box center [386, 174] width 406 height 120
type textarea "Earned $10,000 in profit over first 6 months of employment."
click at [218, 208] on button "Save in Resume" at bounding box center [250, 203] width 89 height 15
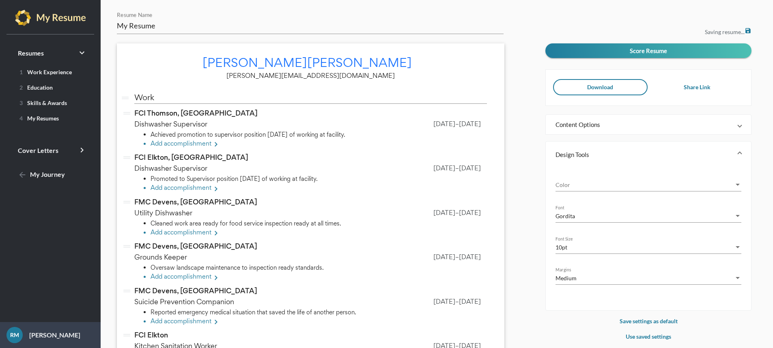
scroll to position [97, 0]
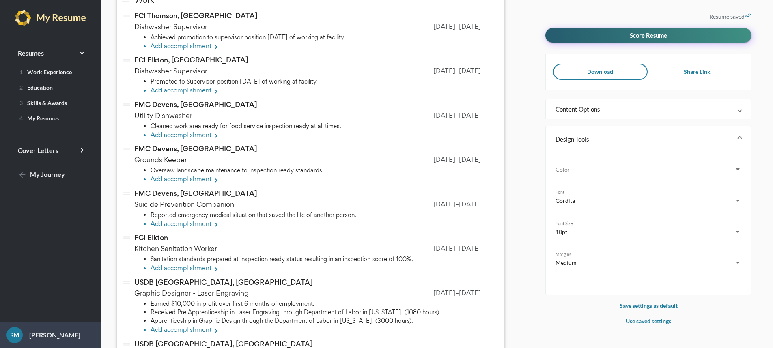
click at [645, 35] on span "Score Resume" at bounding box center [648, 35] width 37 height 7
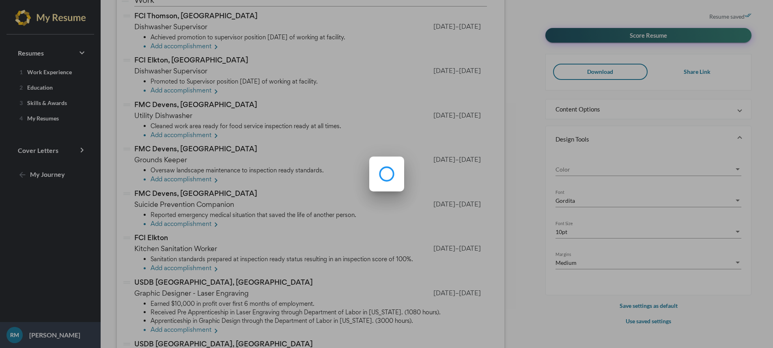
scroll to position [0, 0]
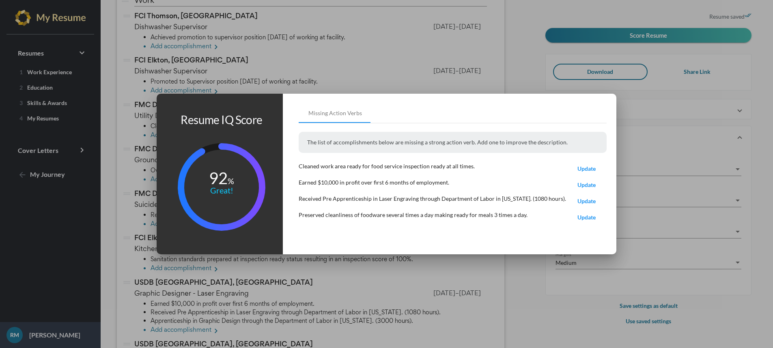
click at [578, 204] on span "Update" at bounding box center [587, 201] width 18 height 7
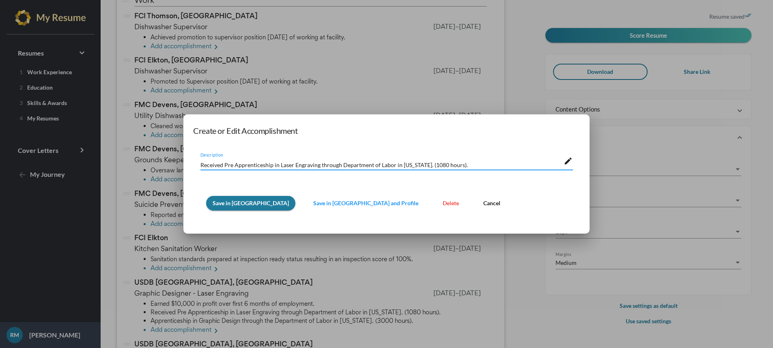
drag, startPoint x: 222, startPoint y: 167, endPoint x: 188, endPoint y: 168, distance: 34.5
click at [188, 168] on mat-dialog-container "Create or Edit Accomplishment Received Pre Apprenticeship in Laser Engraving th…" at bounding box center [386, 174] width 406 height 120
type textarea "Achieved Pre Apprenticeship in Laser Engraving through Department of Labor in K…"
click at [221, 203] on span "Save in Resume" at bounding box center [251, 203] width 76 height 7
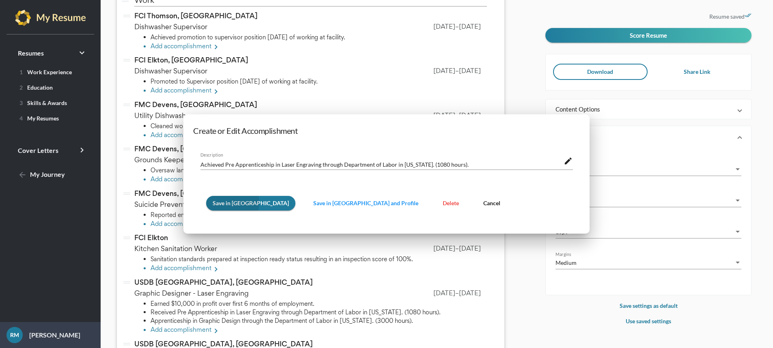
scroll to position [97, 0]
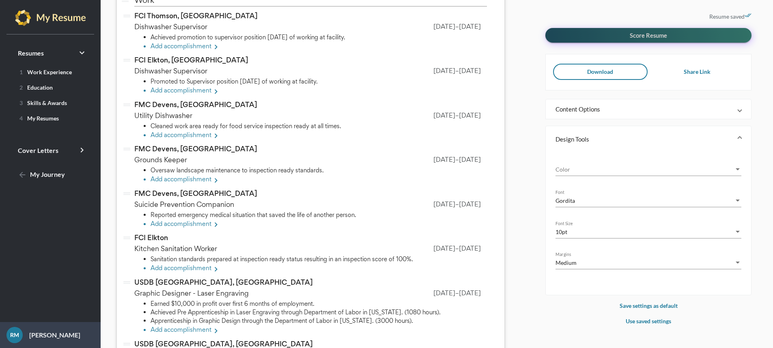
click at [621, 34] on button "Score Resume" at bounding box center [649, 35] width 206 height 15
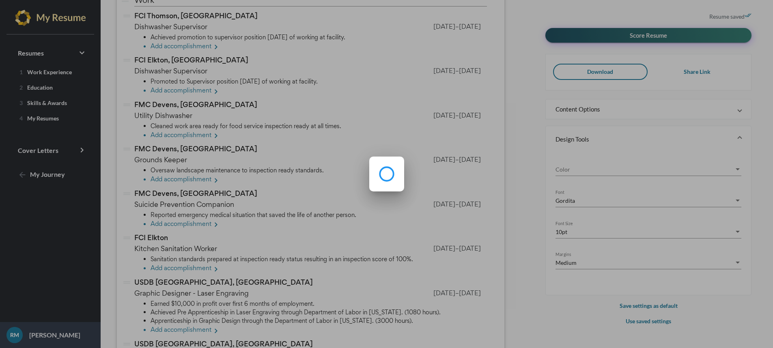
scroll to position [0, 0]
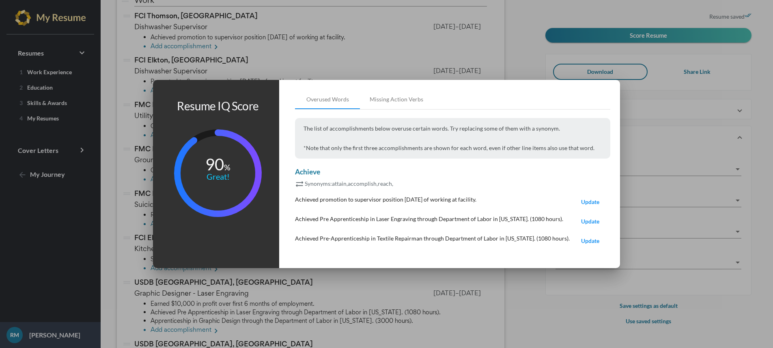
click at [583, 203] on span "Update" at bounding box center [590, 201] width 18 height 7
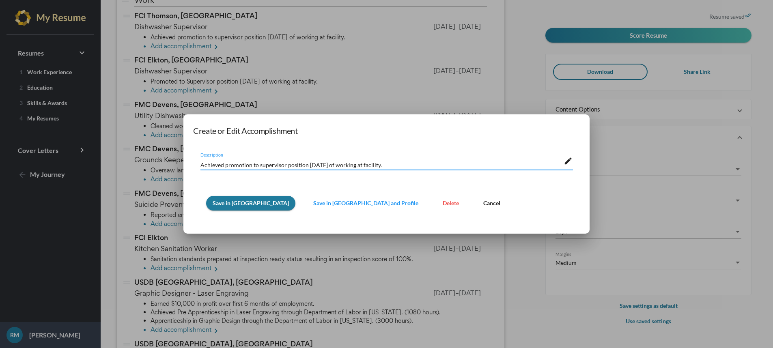
drag, startPoint x: 222, startPoint y: 166, endPoint x: 166, endPoint y: 160, distance: 56.7
click at [166, 160] on div "Create or Edit Accomplishment Achieved promotion to supervisor position within …" at bounding box center [386, 174] width 773 height 348
type textarea "Gained promotion to supervisor position within 6 months of working at facility."
click at [221, 208] on button "Save in Resume" at bounding box center [250, 203] width 89 height 15
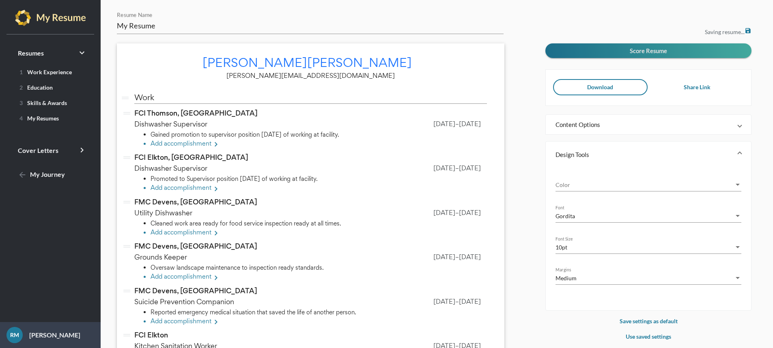
scroll to position [97, 0]
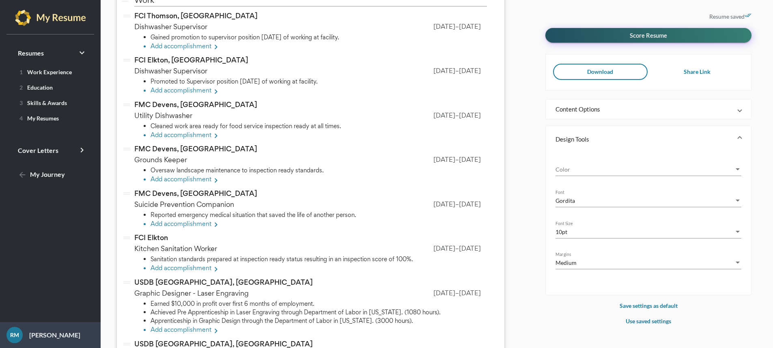
click at [623, 37] on button "Score Resume" at bounding box center [649, 35] width 206 height 15
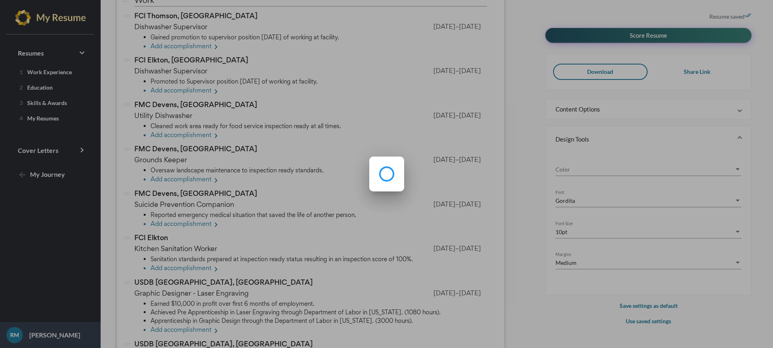
scroll to position [0, 0]
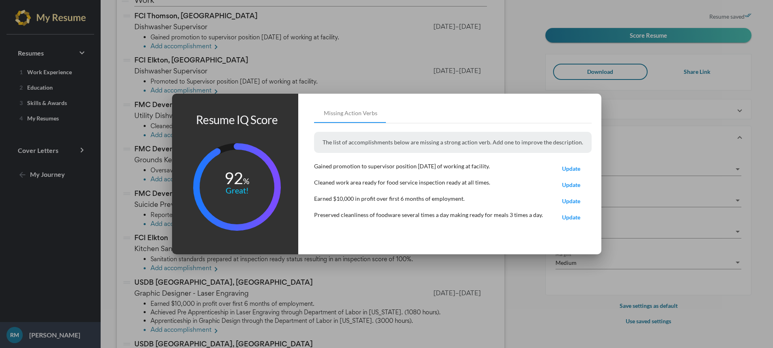
drag, startPoint x: 340, startPoint y: 184, endPoint x: 351, endPoint y: 183, distance: 11.0
click at [351, 183] on p "Cleaned work area ready for food service inspection ready at all times." at bounding box center [402, 183] width 176 height 10
click at [344, 193] on div "Cleaned work area ready for food service inspection ready at all times. Update" at bounding box center [453, 186] width 278 height 16
click at [337, 185] on p "Cleaned work area ready for food service inspection ready at all times." at bounding box center [402, 183] width 176 height 10
drag, startPoint x: 334, startPoint y: 198, endPoint x: 317, endPoint y: 198, distance: 16.6
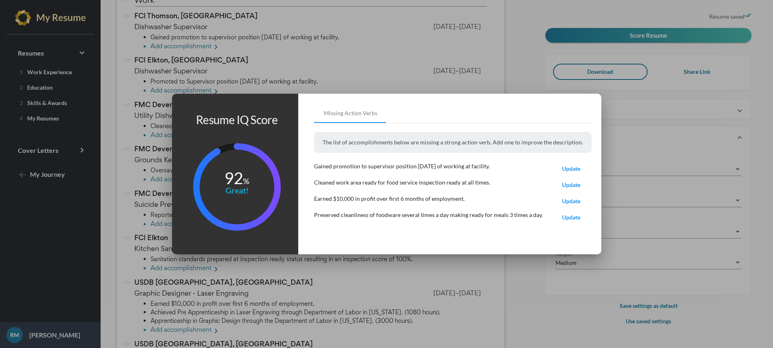
click at [317, 198] on p "Earned $10,000 in profit over first 6 months of employment." at bounding box center [389, 199] width 151 height 10
click at [558, 200] on button "Update" at bounding box center [571, 201] width 41 height 14
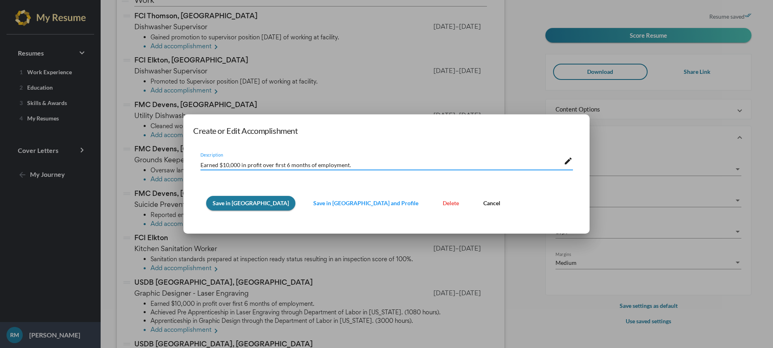
drag, startPoint x: 218, startPoint y: 162, endPoint x: 192, endPoint y: 166, distance: 26.2
click at [193, 166] on div "Earned $10,000 in profit over first 6 months of employment. Description edit Sa…" at bounding box center [386, 180] width 387 height 71
type textarea "Made $10,000 in profit over first 6 months of employment."
click at [242, 201] on span "Save in Resume" at bounding box center [251, 203] width 76 height 7
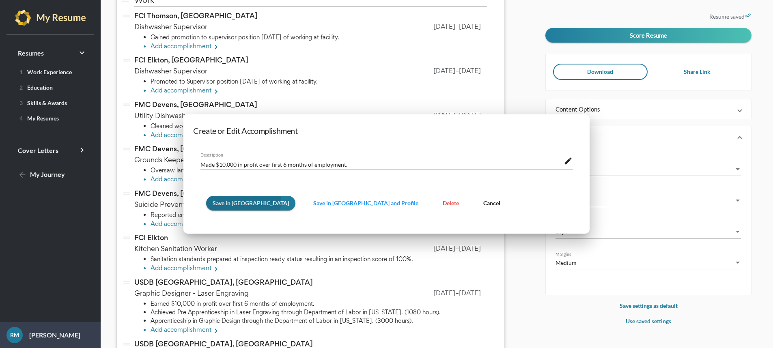
scroll to position [97, 0]
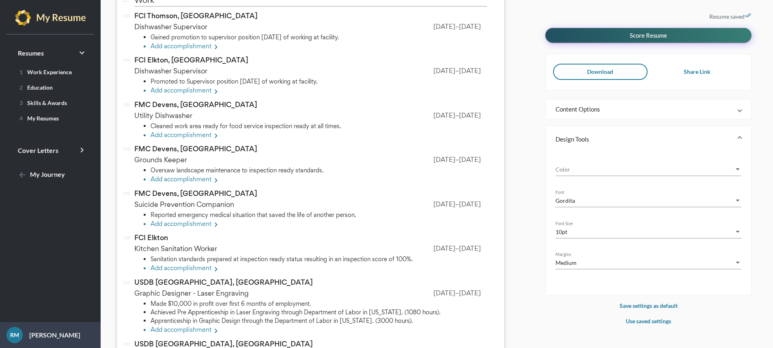
click at [656, 32] on span "Score Resume" at bounding box center [648, 35] width 37 height 7
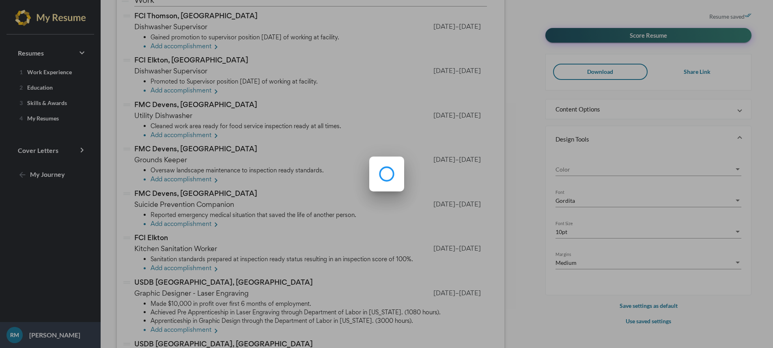
scroll to position [0, 0]
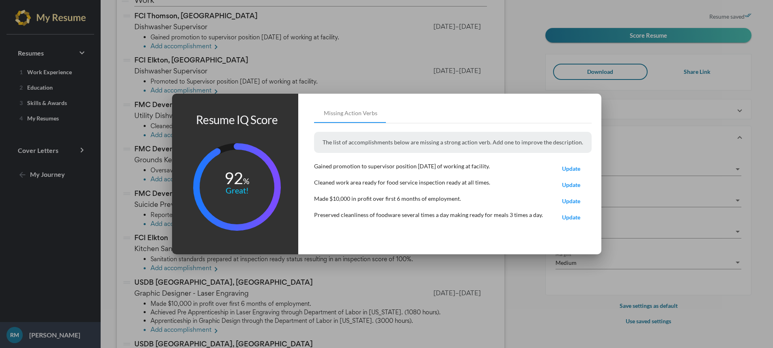
click at [562, 200] on span "Update" at bounding box center [571, 201] width 18 height 7
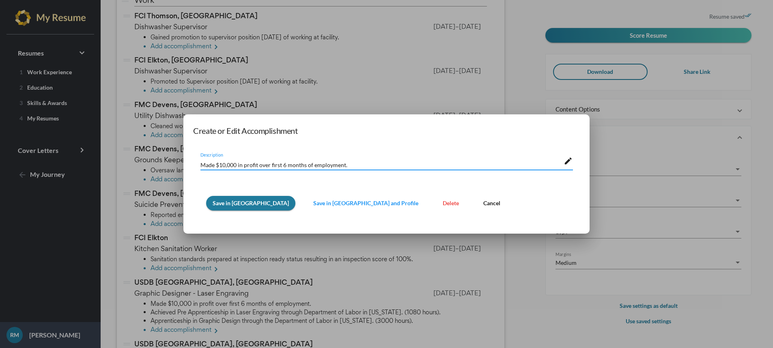
drag, startPoint x: 216, startPoint y: 166, endPoint x: 198, endPoint y: 166, distance: 17.9
click at [198, 166] on div "Made $10,000 in profit over first 6 months of employment. Description edit Save…" at bounding box center [386, 180] width 387 height 71
type textarea "Earned $10,000 in profit over first 6 months of employment."
click at [243, 205] on span "Save in Resume" at bounding box center [251, 203] width 76 height 7
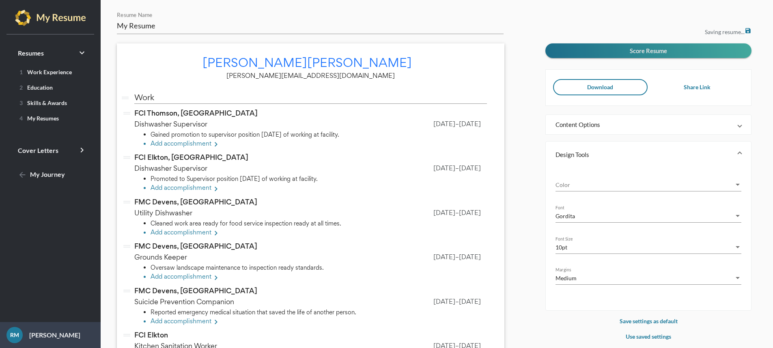
scroll to position [97, 0]
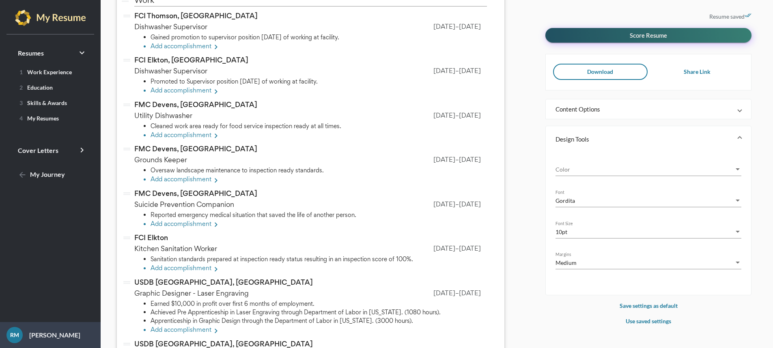
click at [656, 33] on span "Score Resume" at bounding box center [648, 35] width 37 height 7
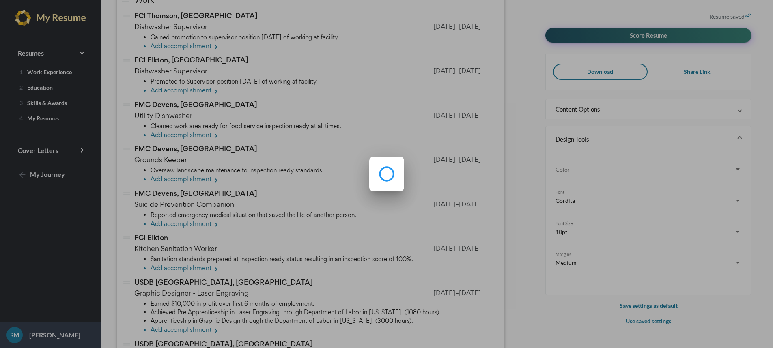
scroll to position [0, 0]
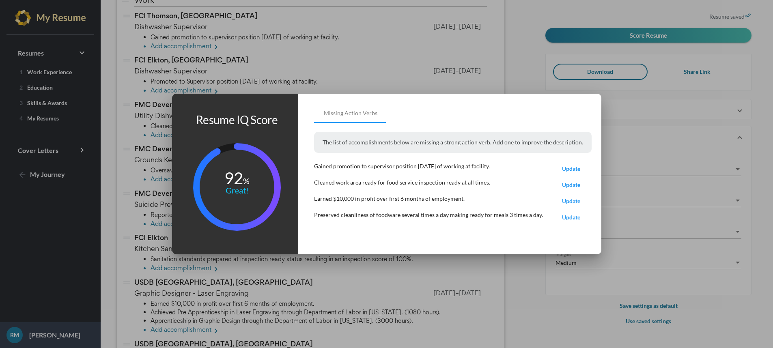
click at [569, 201] on span "Update" at bounding box center [571, 201] width 18 height 7
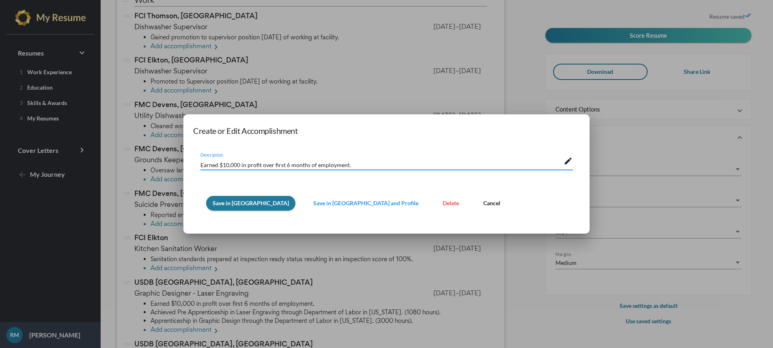
drag, startPoint x: 272, startPoint y: 163, endPoint x: 260, endPoint y: 163, distance: 11.4
click at [260, 163] on textarea "Earned $10,000 in profit over first 6 months of employment." at bounding box center [382, 164] width 363 height 9
type textarea "Earned $10,000 in profit within first 6 months of employment."
click at [233, 205] on span "Save in Resume" at bounding box center [251, 203] width 76 height 7
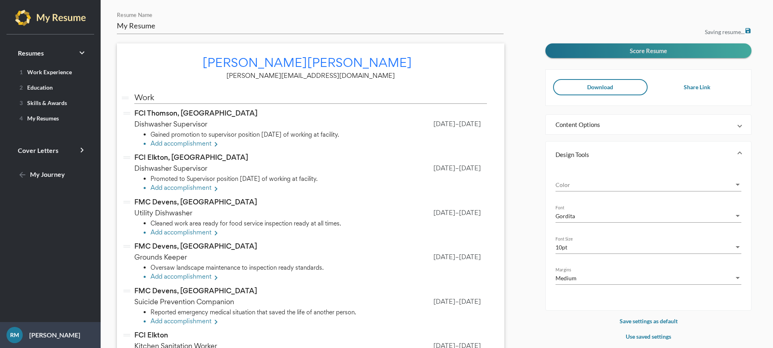
scroll to position [97, 0]
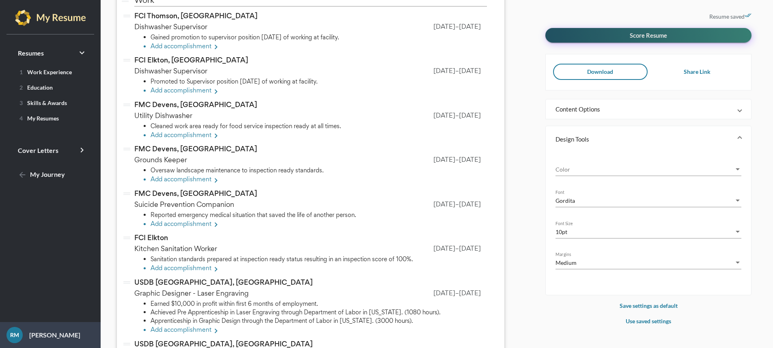
click at [650, 36] on span "Score Resume" at bounding box center [648, 35] width 37 height 7
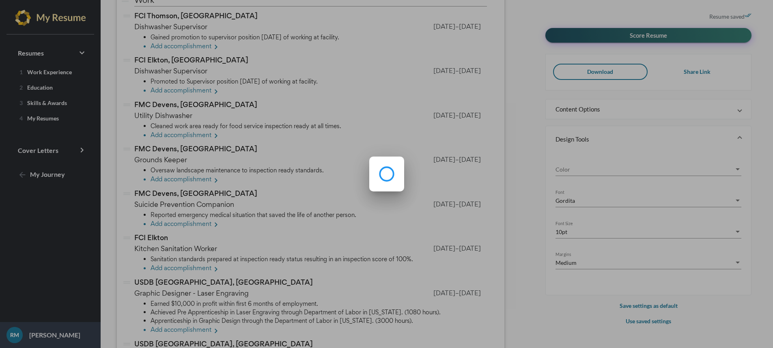
scroll to position [0, 0]
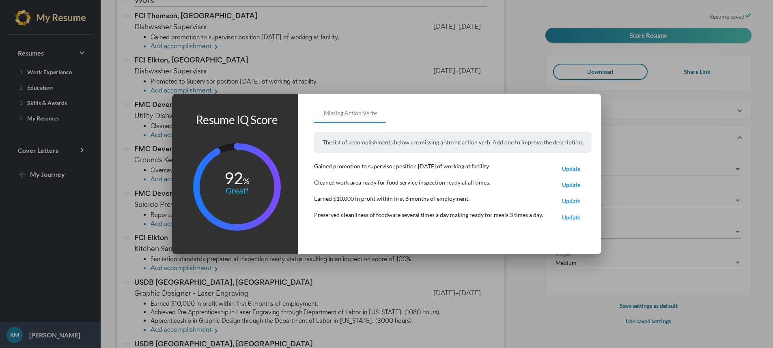
click at [565, 181] on button "Update" at bounding box center [571, 185] width 41 height 14
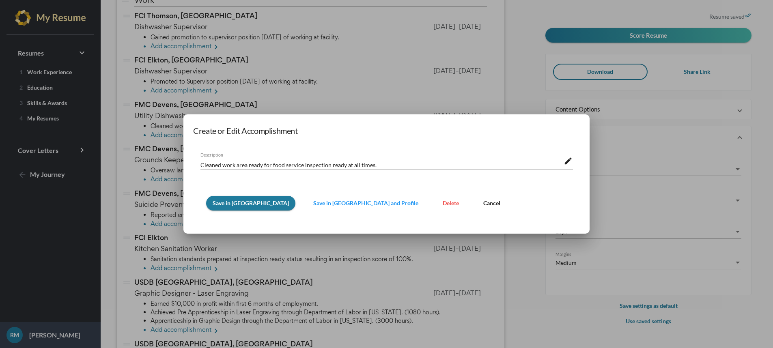
scroll to position [0, 0]
click at [247, 165] on textarea "Cleaned work area ready for food service inspection ready at all times." at bounding box center [382, 164] width 363 height 9
drag, startPoint x: 353, startPoint y: 165, endPoint x: 367, endPoint y: 164, distance: 13.4
click at [367, 164] on textarea "Cleaned work area making it ready for food service inspection ready at all time…" at bounding box center [382, 164] width 363 height 9
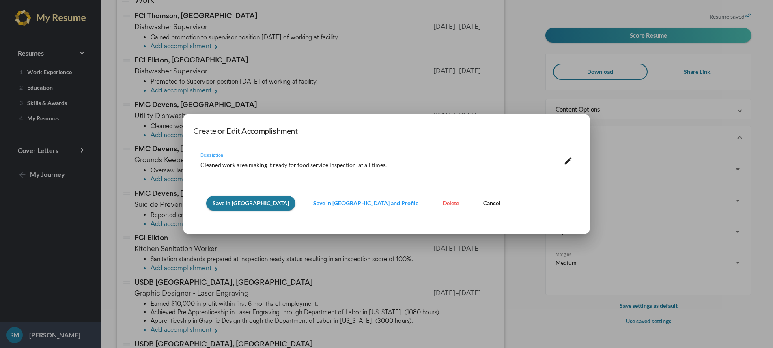
scroll to position [0, 0]
type textarea "Cleaned work area making it ready for food service inspection at all times."
click at [235, 203] on span "Save in Resume" at bounding box center [251, 203] width 76 height 7
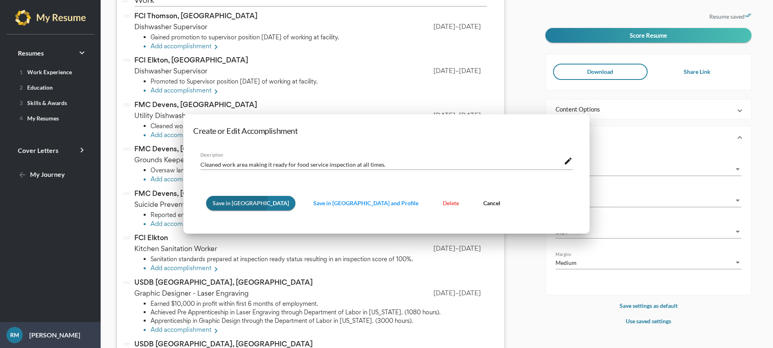
scroll to position [97, 0]
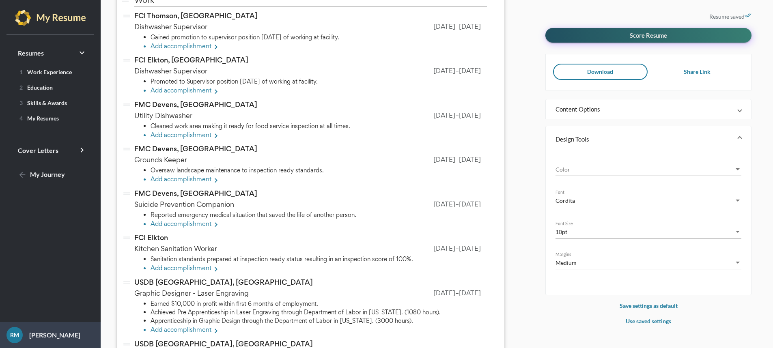
click at [626, 40] on button "Score Resume" at bounding box center [649, 35] width 206 height 15
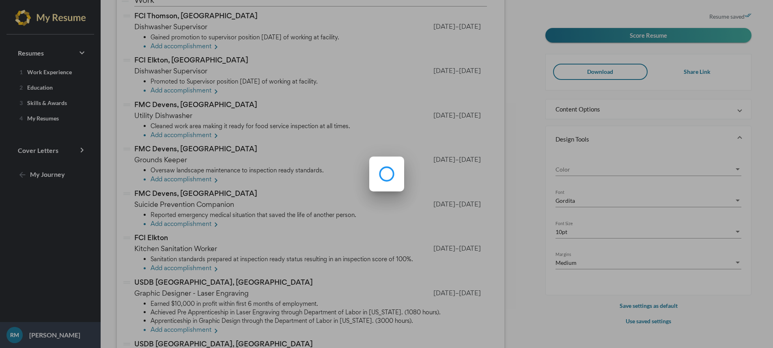
scroll to position [0, 0]
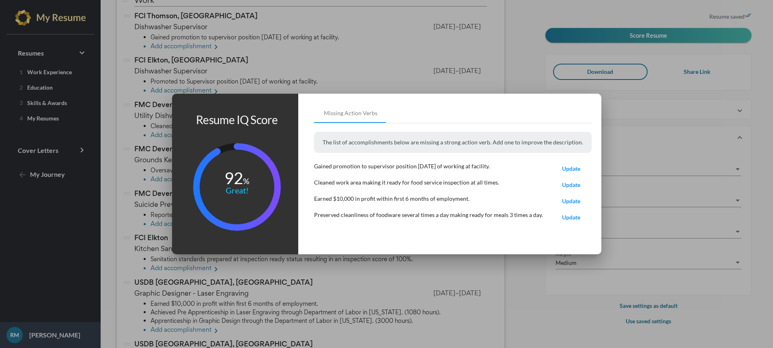
drag, startPoint x: 404, startPoint y: 216, endPoint x: 548, endPoint y: 216, distance: 144.1
click at [548, 216] on div "Preserved cleanliness of foodware several times a day making ready for meals 3 …" at bounding box center [453, 218] width 278 height 16
click at [562, 218] on span "Update" at bounding box center [571, 217] width 18 height 7
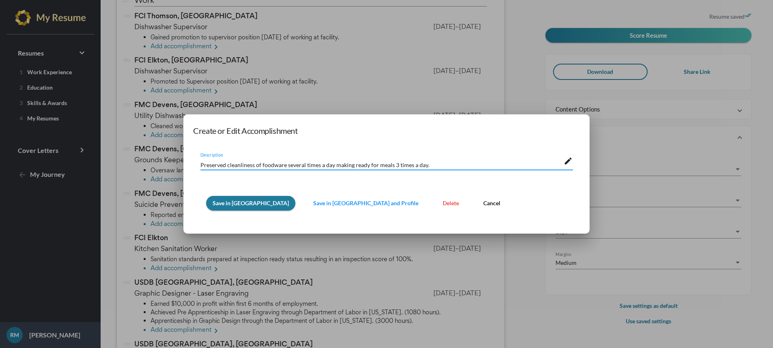
drag, startPoint x: 396, startPoint y: 159, endPoint x: 286, endPoint y: 163, distance: 110.1
click at [286, 163] on textarea "Preserved cleanliness of foodware several times a day making ready for meals 3 …" at bounding box center [382, 164] width 363 height 9
type textarea "Preserved cleanliness of foodware 3 times a day preparing for meals."
click at [243, 203] on span "Save in Resume" at bounding box center [251, 203] width 76 height 7
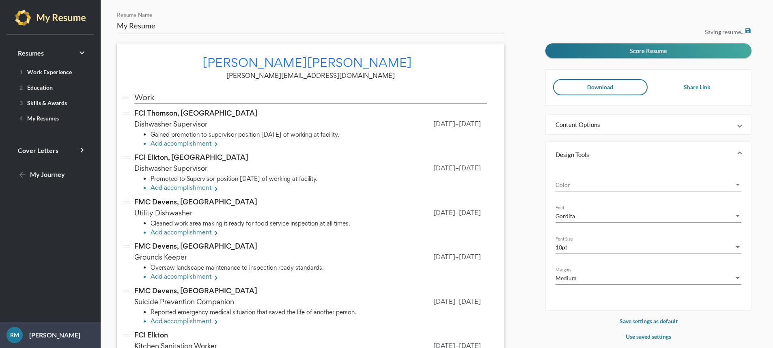
scroll to position [97, 0]
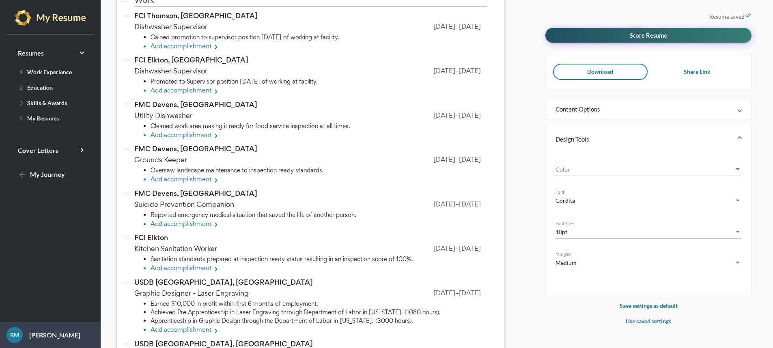
click at [623, 36] on button "Score Resume" at bounding box center [649, 35] width 206 height 15
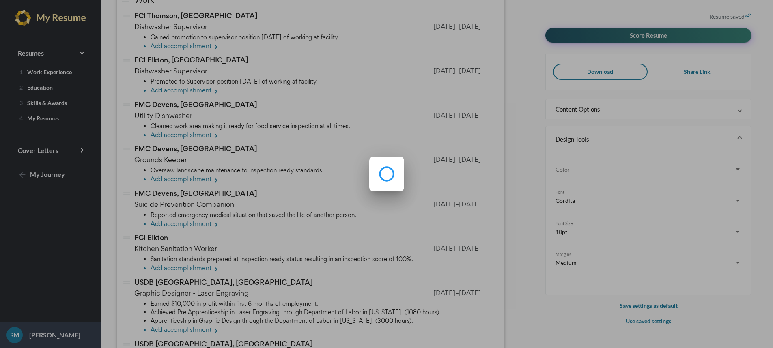
scroll to position [0, 0]
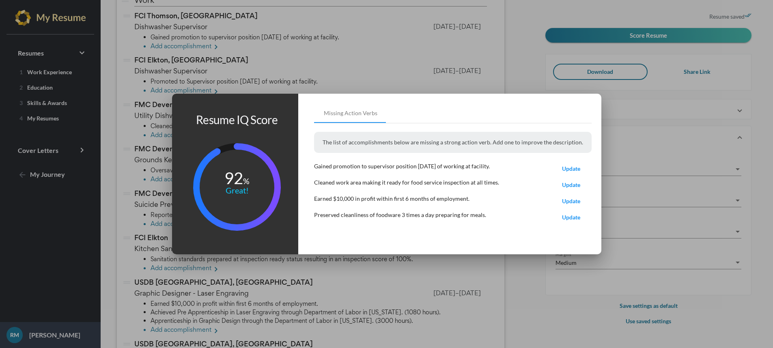
click at [566, 168] on span "Update" at bounding box center [571, 168] width 18 height 7
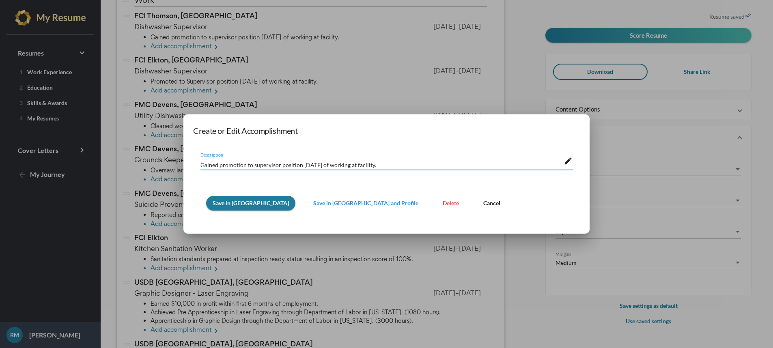
drag, startPoint x: 245, startPoint y: 167, endPoint x: 193, endPoint y: 166, distance: 52.0
click at [193, 166] on div "Gained promotion to supervisor position within 6 months of working at facility.…" at bounding box center [386, 180] width 387 height 71
type textarea "Promoted to supervisor position within 6 months of working at facility."
click at [233, 204] on span "Save in Resume" at bounding box center [251, 203] width 76 height 7
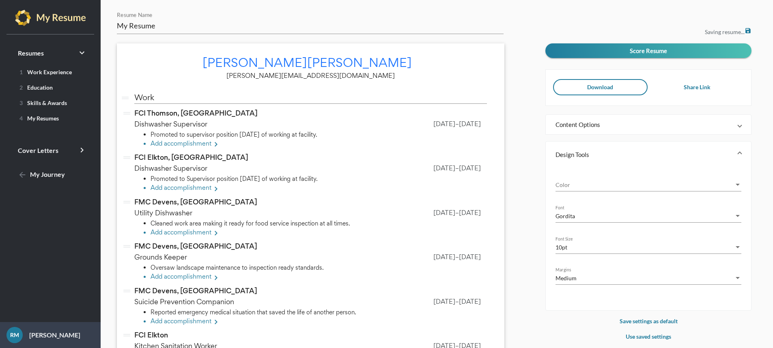
scroll to position [97, 0]
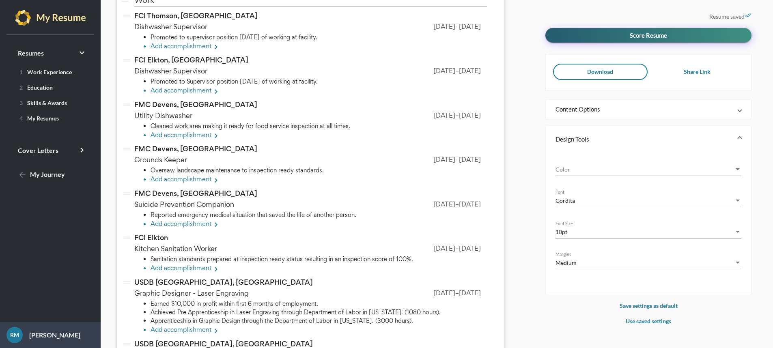
click at [626, 35] on button "Score Resume" at bounding box center [649, 35] width 206 height 15
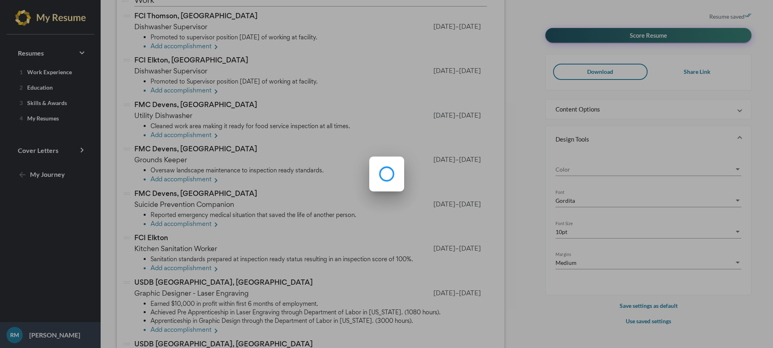
scroll to position [0, 0]
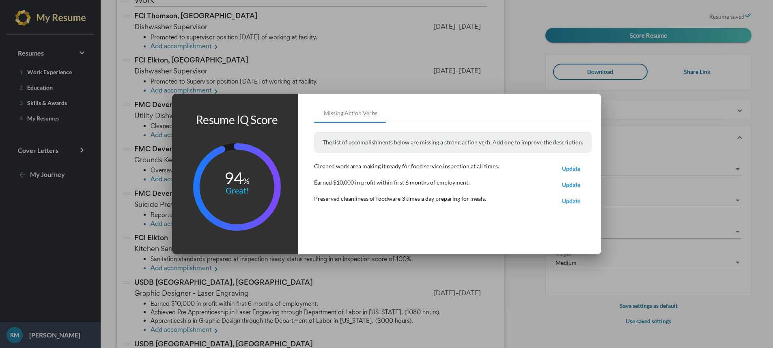
click at [562, 166] on span "Update" at bounding box center [571, 168] width 18 height 7
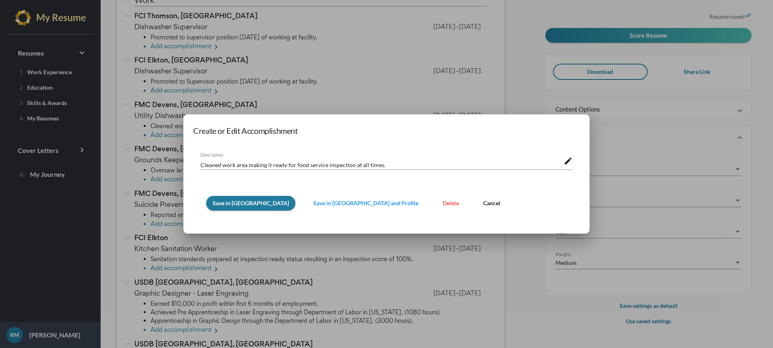
scroll to position [0, 0]
click at [222, 164] on textarea "Cleaned work area making it ready for food service inspection at all times." at bounding box center [382, 164] width 363 height 9
type textarea "Cleaned and sanitized work area making it ready for food service inspection at …"
click at [219, 203] on span "Save in Resume" at bounding box center [251, 203] width 76 height 7
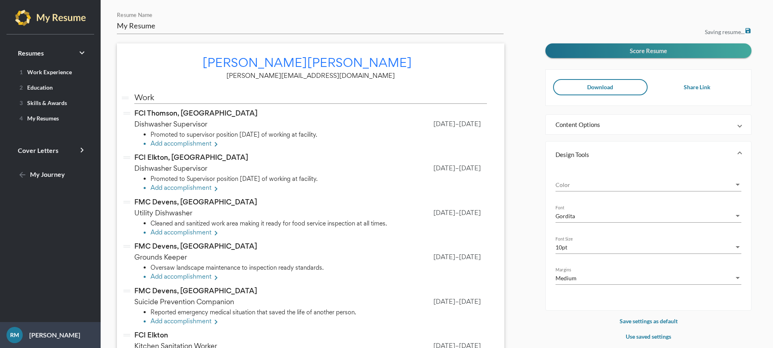
scroll to position [97, 0]
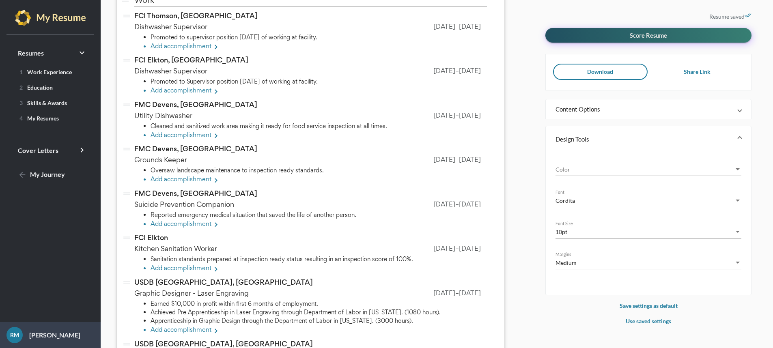
click at [613, 39] on button "Score Resume" at bounding box center [649, 35] width 206 height 15
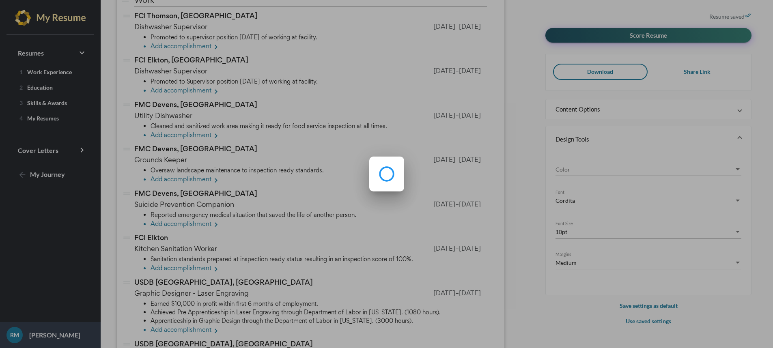
scroll to position [0, 0]
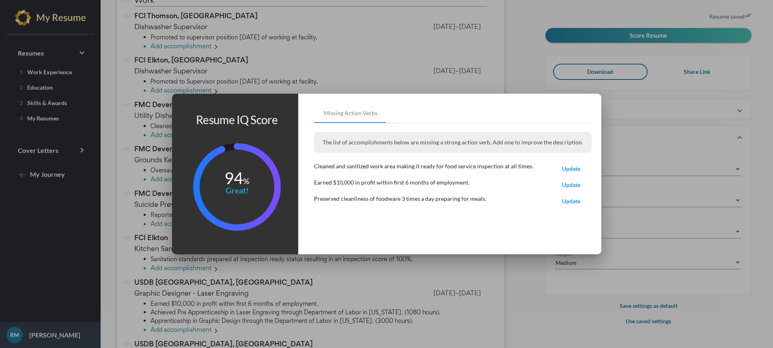
click at [563, 187] on span "Update" at bounding box center [571, 184] width 18 height 7
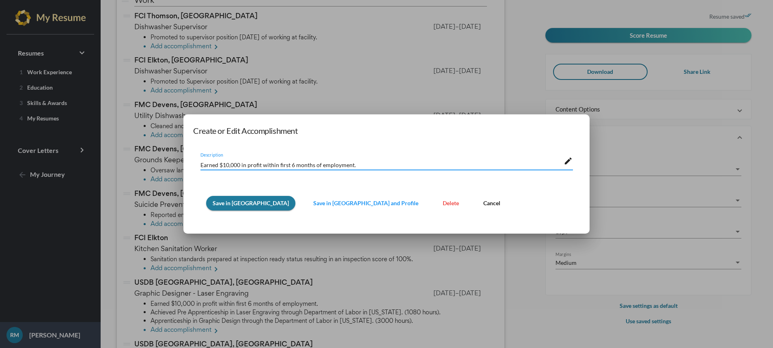
drag, startPoint x: 216, startPoint y: 167, endPoint x: 188, endPoint y: 166, distance: 28.4
click at [188, 166] on mat-dialog-container "Create or Edit Accomplishment Earned $10,000 in profit within first 6 months of…" at bounding box center [386, 174] width 406 height 120
type textarea "Produced $10,000 in profit within first 6 months of employment."
click at [216, 200] on span "Save in Resume" at bounding box center [251, 203] width 76 height 7
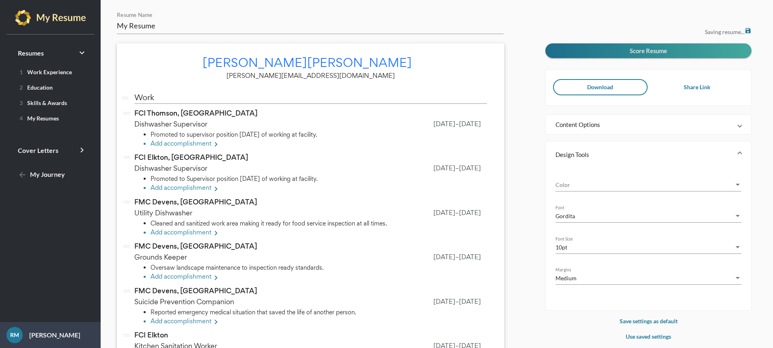
scroll to position [97, 0]
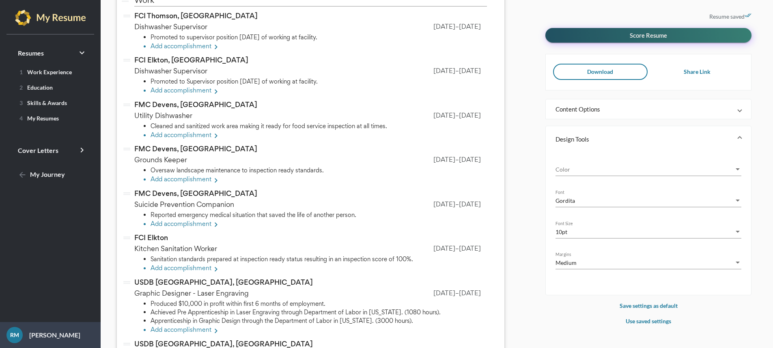
click at [638, 32] on span "Score Resume" at bounding box center [648, 35] width 37 height 7
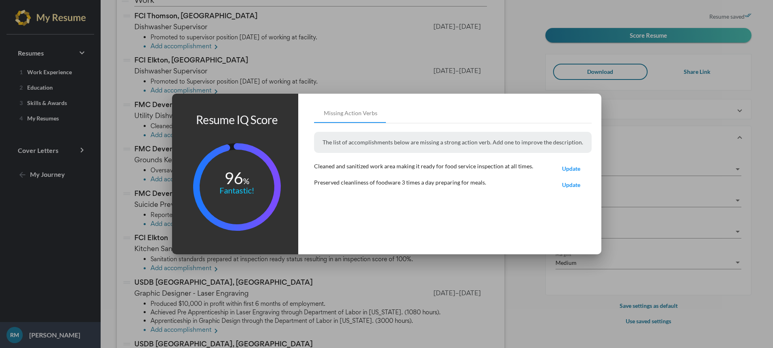
click at [428, 271] on div at bounding box center [386, 174] width 773 height 348
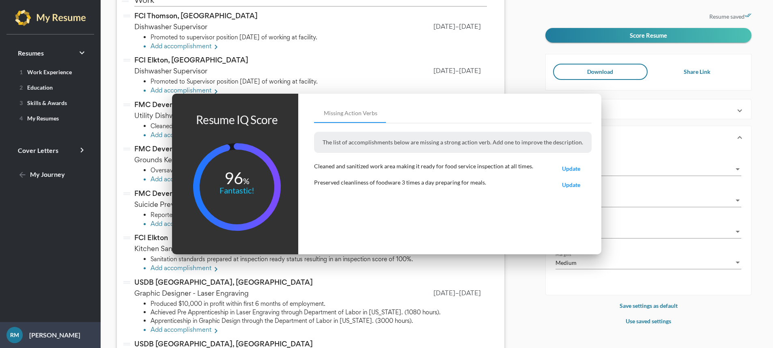
scroll to position [97, 0]
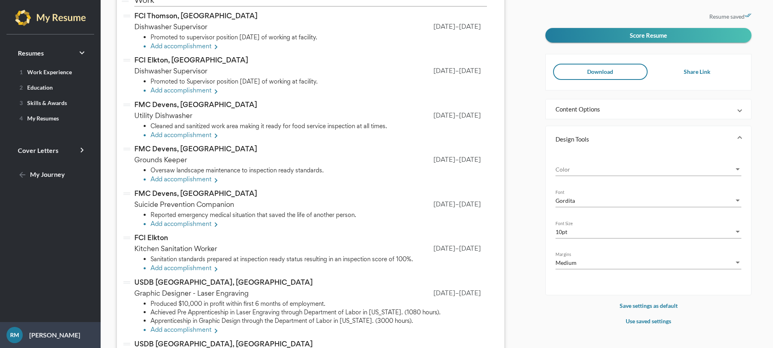
click at [741, 112] on span at bounding box center [739, 109] width 3 height 8
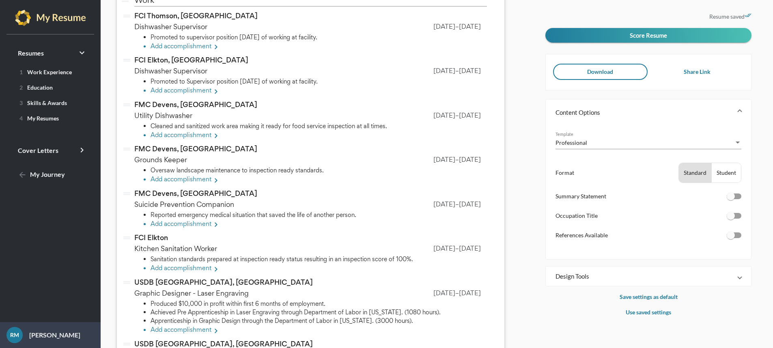
click at [741, 112] on span at bounding box center [739, 112] width 3 height 8
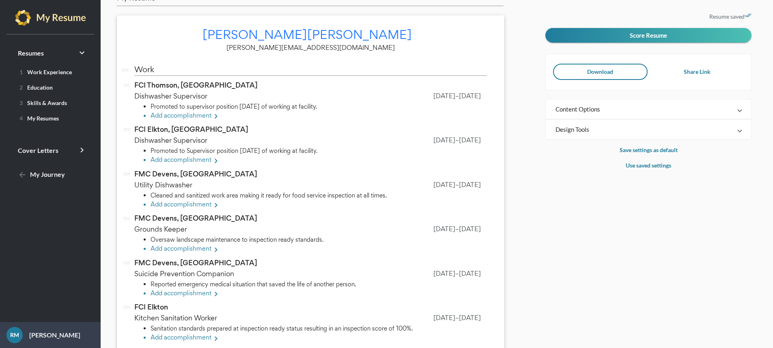
scroll to position [0, 0]
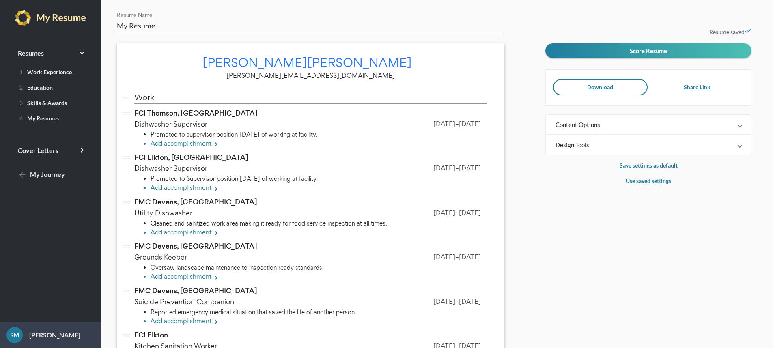
click at [736, 128] on span "Content Options" at bounding box center [647, 125] width 183 height 8
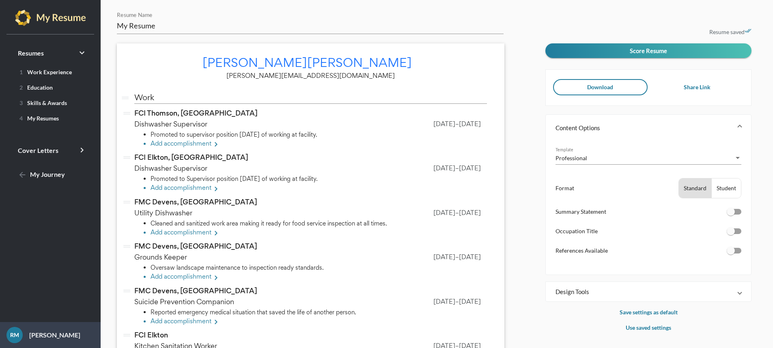
click at [738, 211] on div at bounding box center [734, 212] width 15 height 6
click at [731, 215] on input "checkbox" at bounding box center [731, 215] width 0 height 0
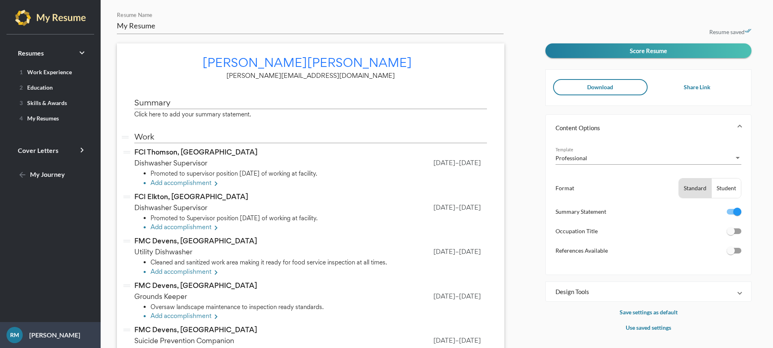
click at [738, 211] on div at bounding box center [737, 212] width 8 height 8
click at [731, 215] on input "checkbox" at bounding box center [731, 215] width 0 height 0
checkbox input "false"
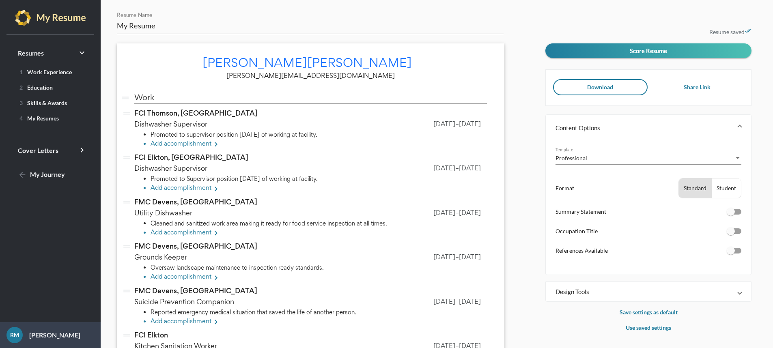
click at [736, 231] on div at bounding box center [734, 232] width 15 height 6
click at [731, 234] on input "checkbox" at bounding box center [731, 234] width 0 height 0
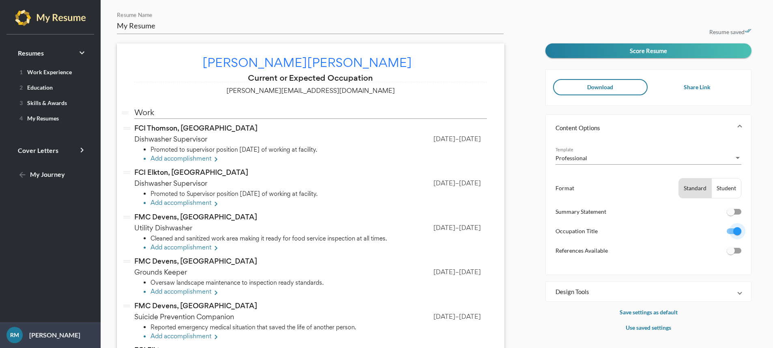
click at [736, 231] on div at bounding box center [737, 231] width 8 height 8
click at [731, 234] on input "checkbox" at bounding box center [731, 234] width 0 height 0
checkbox input "false"
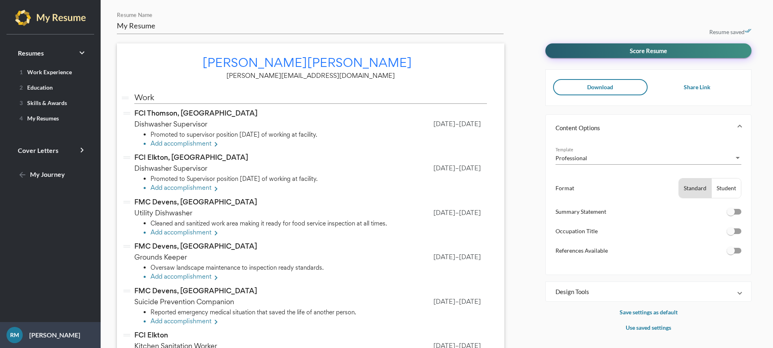
click at [618, 51] on button "Score Resume" at bounding box center [649, 50] width 206 height 15
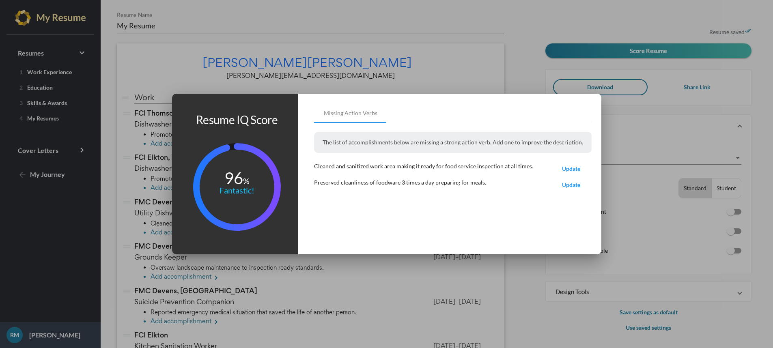
click at [572, 70] on div at bounding box center [386, 174] width 773 height 348
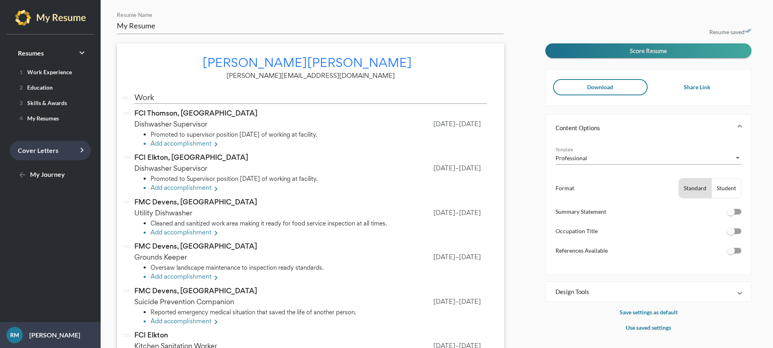
click at [79, 151] on icon "keyboard_arrow_right" at bounding box center [82, 150] width 10 height 10
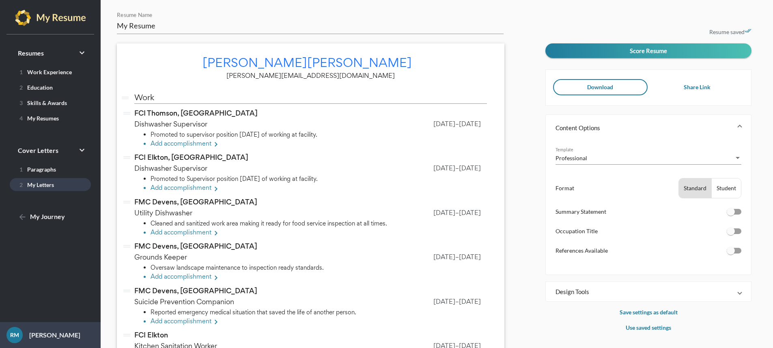
click at [59, 182] on link "2 My Letters" at bounding box center [50, 184] width 81 height 13
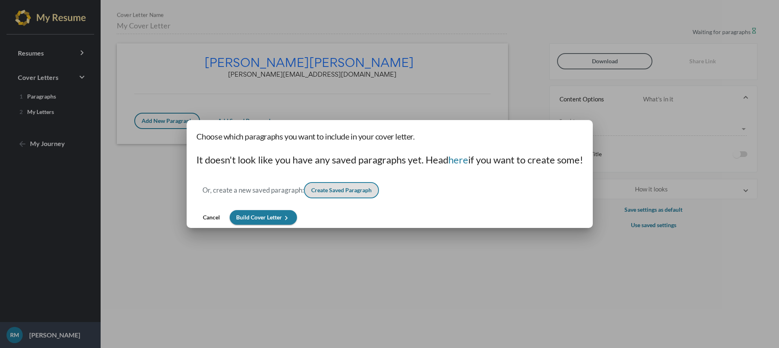
click at [487, 100] on div at bounding box center [389, 174] width 779 height 348
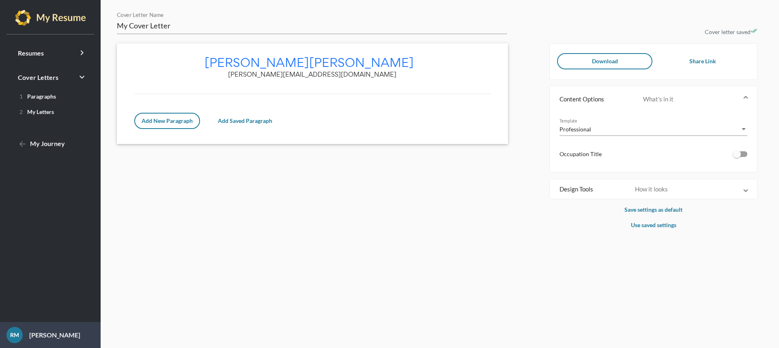
click at [60, 23] on img at bounding box center [50, 18] width 71 height 16
